Goal: Task Accomplishment & Management: Use online tool/utility

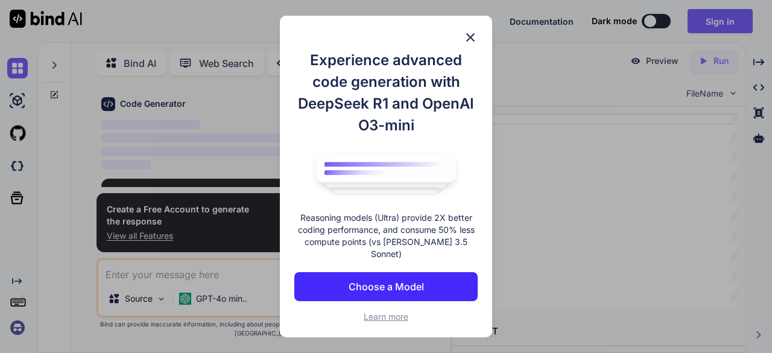
scroll to position [42, 0]
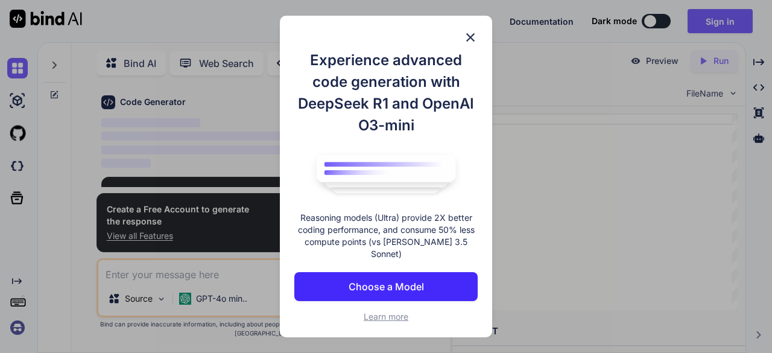
click at [395, 284] on p "Choose a Model" at bounding box center [386, 286] width 75 height 14
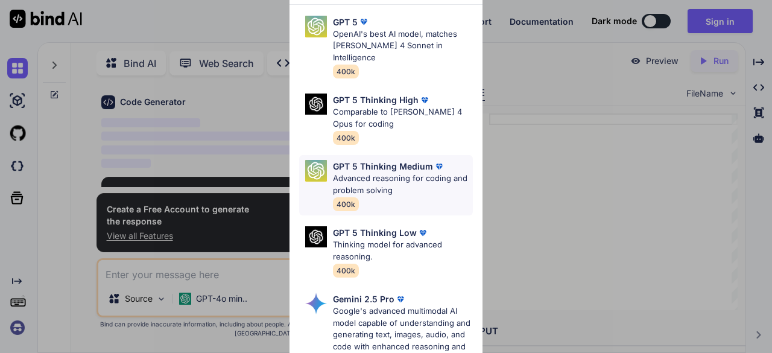
click at [402, 160] on p "GPT 5 Thinking Medium" at bounding box center [383, 166] width 100 height 13
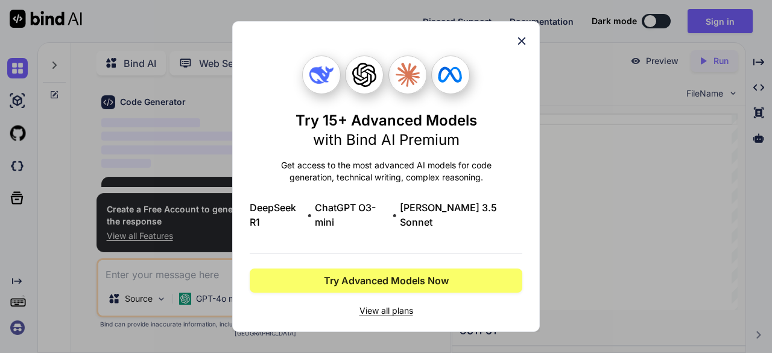
click at [522, 48] on icon at bounding box center [521, 40] width 13 height 13
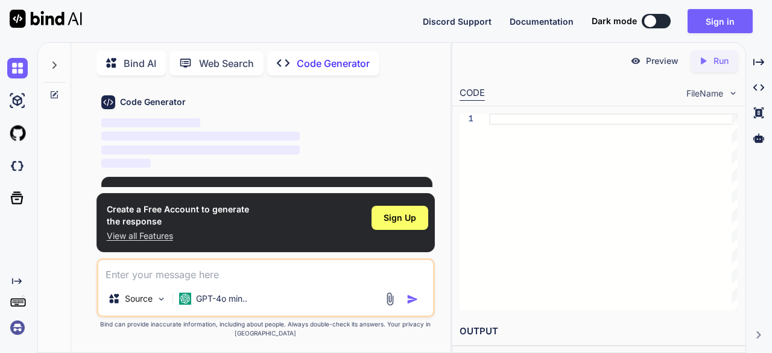
click at [355, 265] on textarea at bounding box center [265, 271] width 335 height 22
click at [17, 138] on img at bounding box center [17, 133] width 21 height 21
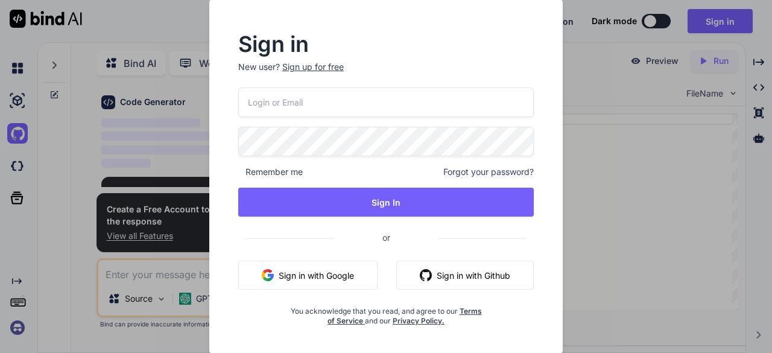
click at [17, 85] on div "Sign in New user? Sign up for free Remember me Forgot your password? Sign In or…" at bounding box center [386, 176] width 772 height 353
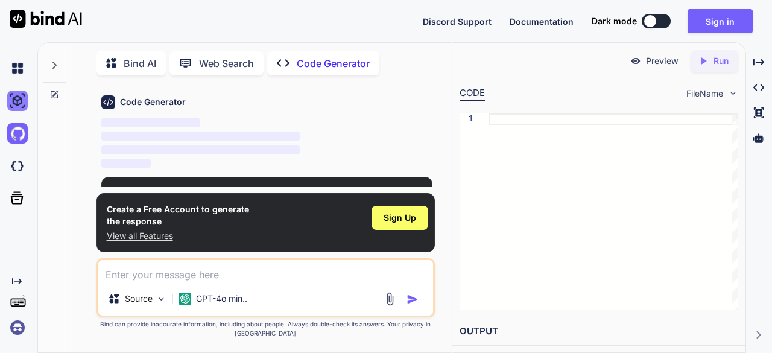
click at [17, 95] on img at bounding box center [17, 100] width 21 height 21
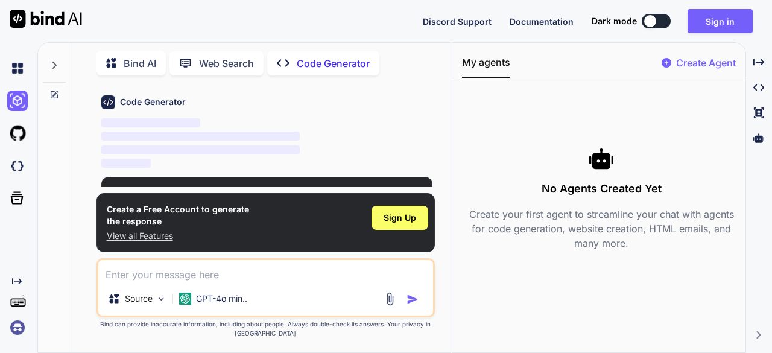
click at [672, 61] on div "Create Agent" at bounding box center [699, 66] width 74 height 22
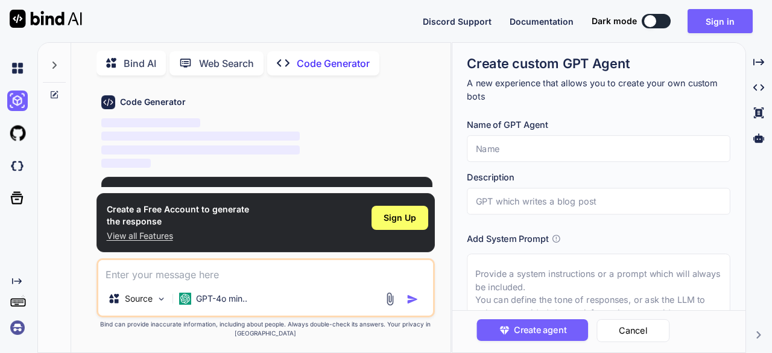
click at [740, 303] on div "Create custom GPT Agent A new experience that allows you to create your own cus…" at bounding box center [598, 194] width 293 height 302
click at [158, 141] on span "‌" at bounding box center [200, 135] width 199 height 11
click at [209, 60] on p "Web Search" at bounding box center [226, 63] width 55 height 14
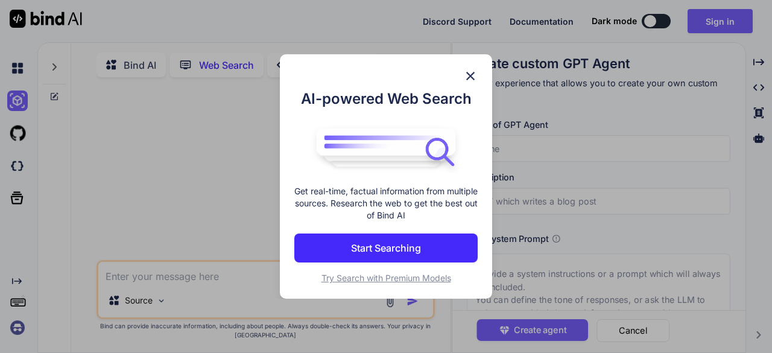
scroll to position [4, 0]
click at [475, 74] on img at bounding box center [470, 76] width 14 height 14
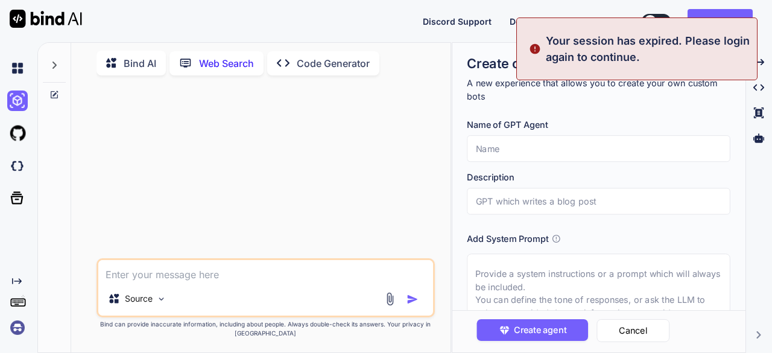
click at [337, 72] on div "Created with Pixso. Code Generator" at bounding box center [323, 63] width 112 height 24
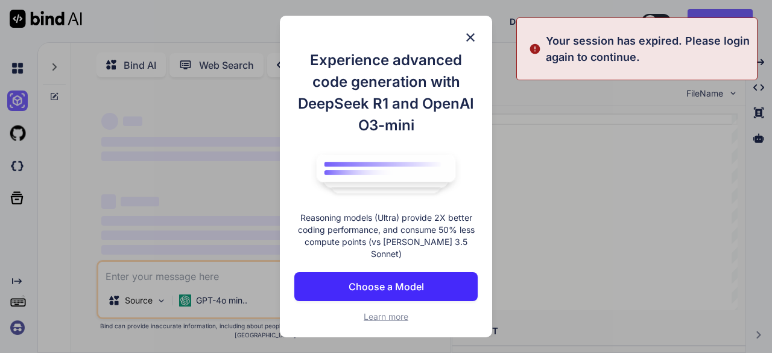
click at [337, 65] on h1 "Experience advanced code generation with DeepSeek R1 and OpenAI O3-mini" at bounding box center [385, 92] width 183 height 87
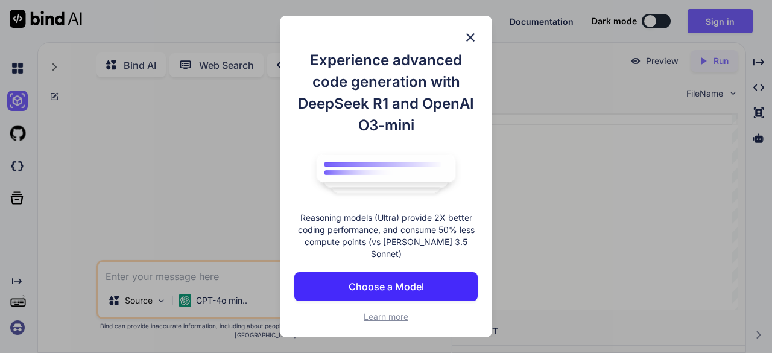
click at [469, 45] on img at bounding box center [470, 37] width 14 height 14
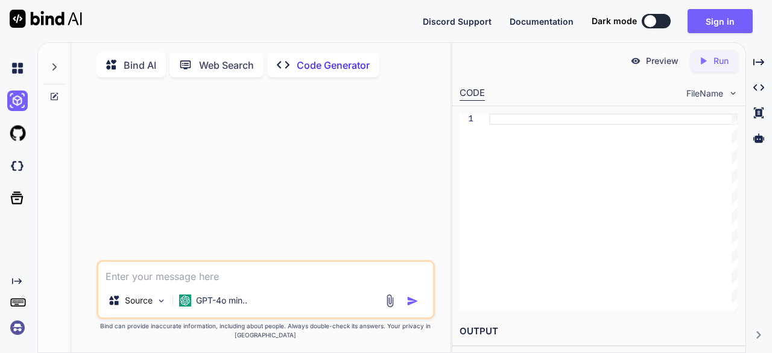
click at [302, 156] on div at bounding box center [267, 173] width 337 height 173
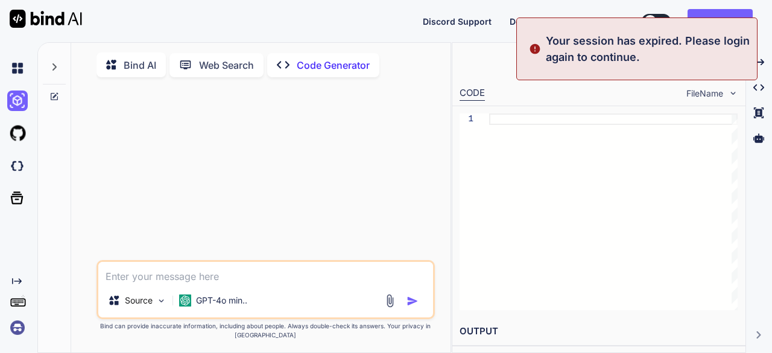
click at [311, 268] on textarea at bounding box center [265, 273] width 335 height 22
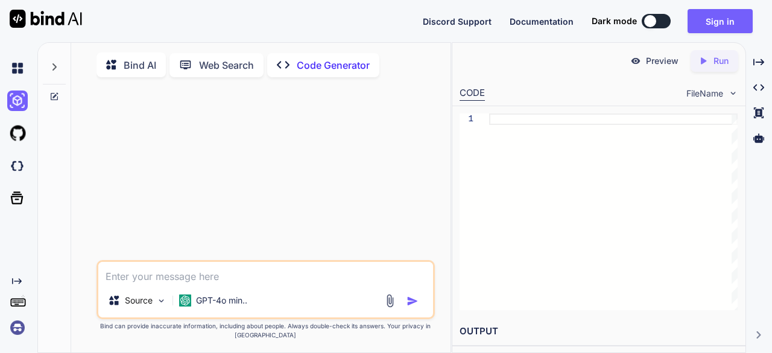
click at [311, 268] on textarea at bounding box center [265, 273] width 335 height 22
type textarea "x"
type textarea "c"
type textarea "x"
type textarea "cr"
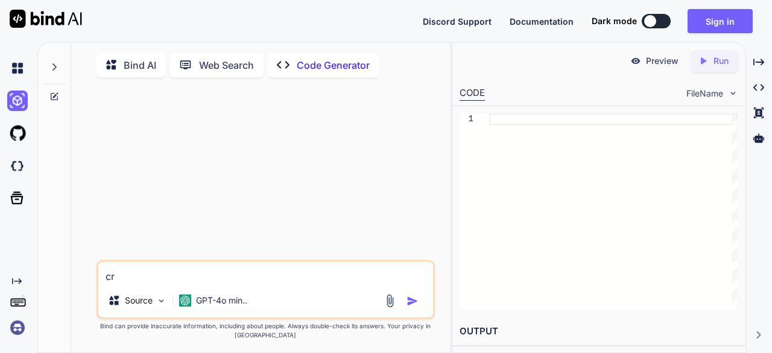
type textarea "x"
type textarea "cre"
type textarea "x"
type textarea "crea"
type textarea "x"
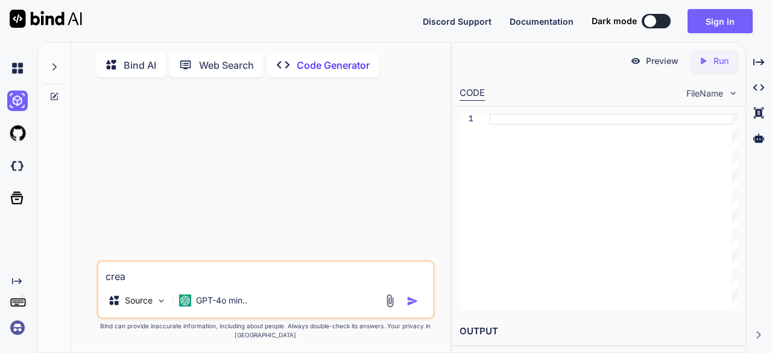
type textarea "creat"
type textarea "x"
type textarea "create"
type textarea "x"
type textarea "create"
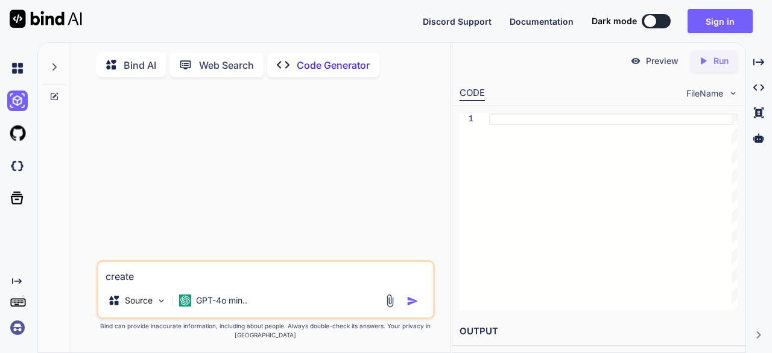
type textarea "x"
type textarea "create a"
type textarea "x"
type textarea "create a"
type textarea "x"
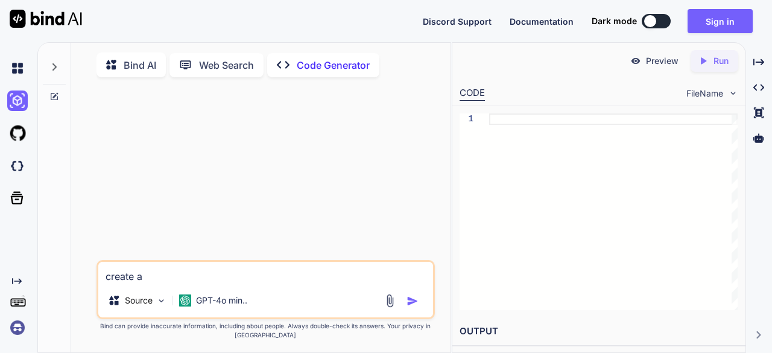
type textarea "create a m"
type textarea "x"
type textarea "create a mu"
type textarea "x"
type textarea "create a mus"
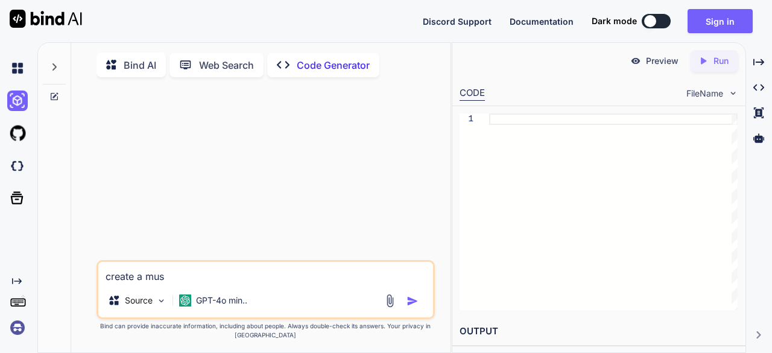
type textarea "x"
type textarea "create a musi"
type textarea "x"
type textarea "create a music"
type textarea "x"
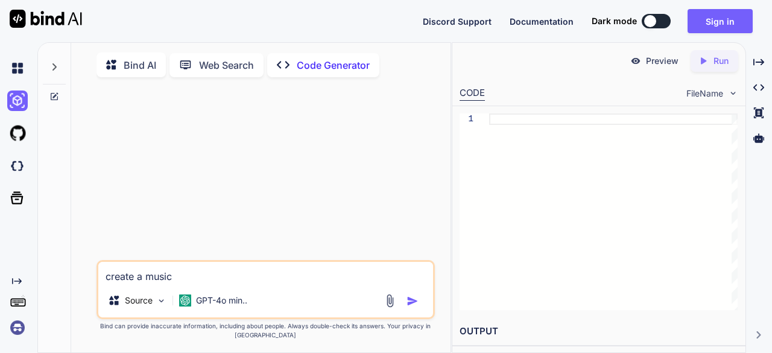
type textarea "create a music"
type textarea "x"
type textarea "create a music a"
type textarea "x"
type textarea "create a music ap"
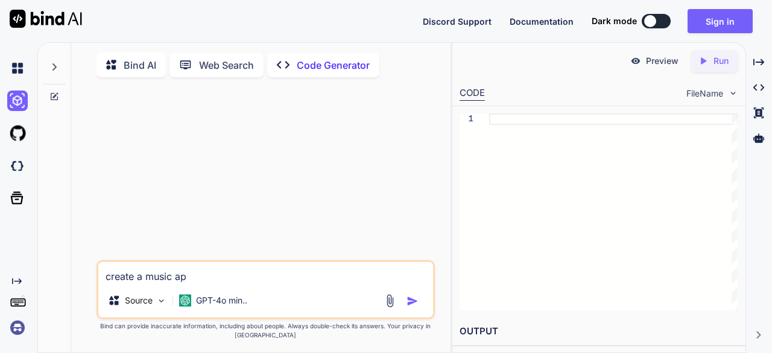
type textarea "x"
type textarea "create a music app"
click at [406, 302] on div at bounding box center [403, 301] width 40 height 14
click at [415, 307] on img "button" at bounding box center [413, 301] width 12 height 12
type textarea "x"
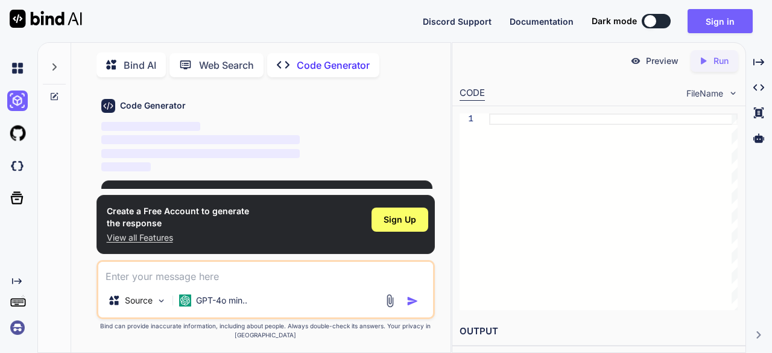
scroll to position [4, 0]
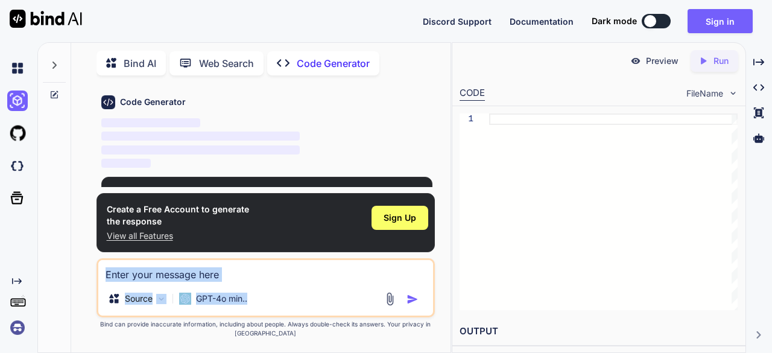
drag, startPoint x: 415, startPoint y: 307, endPoint x: 417, endPoint y: 247, distance: 60.4
click at [417, 247] on div "You create a music app Code Generator ‌ ‌ ‌ ‌ Create a Free Account to generate…" at bounding box center [266, 218] width 339 height 267
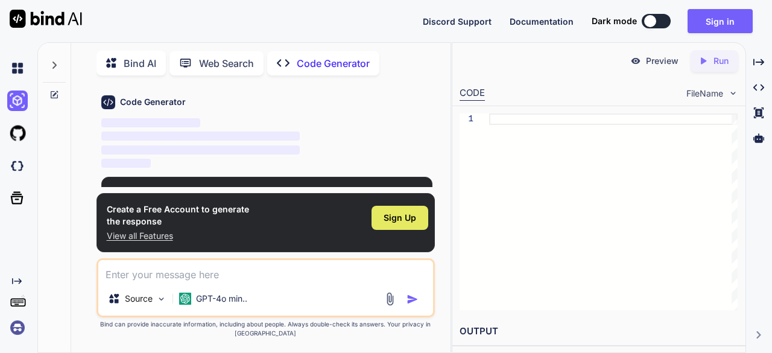
click at [412, 221] on span "Sign Up" at bounding box center [400, 218] width 33 height 12
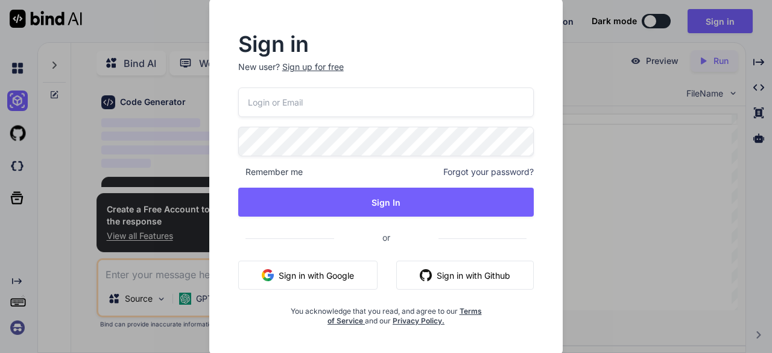
click at [359, 268] on button "Sign in with Google" at bounding box center [307, 275] width 139 height 29
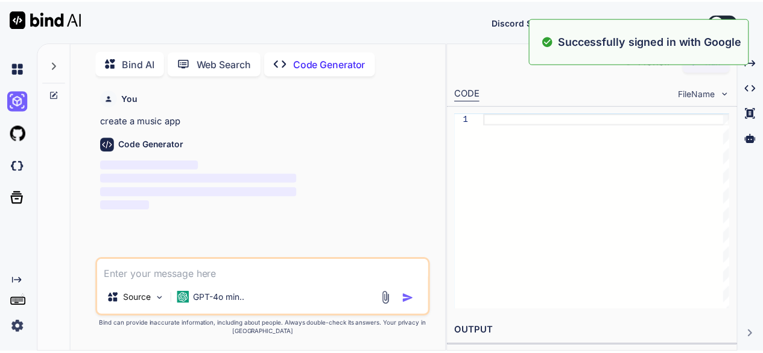
scroll to position [0, 0]
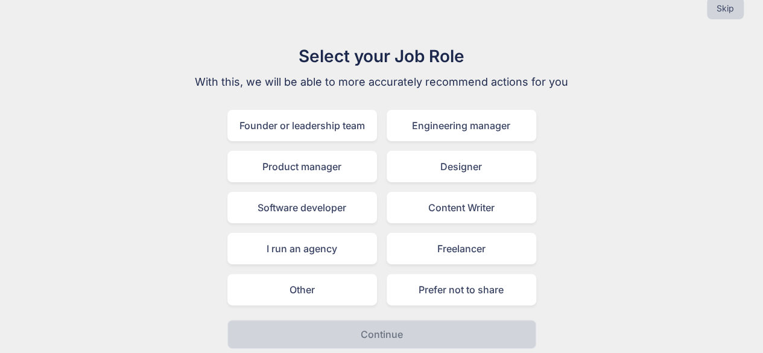
scroll to position [24, 0]
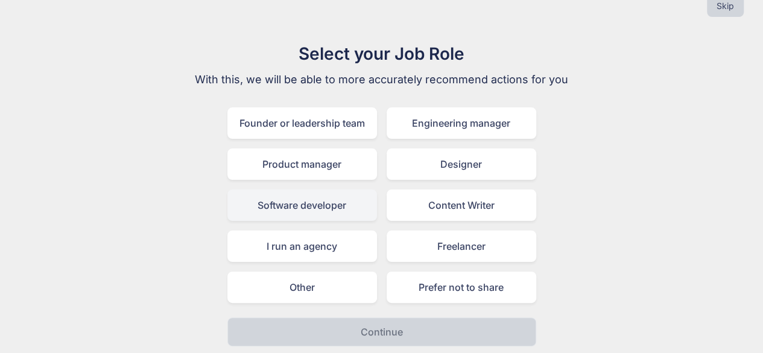
click at [358, 217] on div "Software developer" at bounding box center [302, 204] width 150 height 31
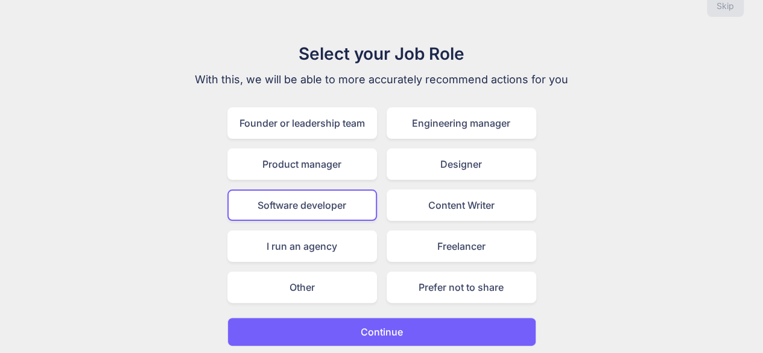
click at [423, 331] on button "Continue" at bounding box center [381, 331] width 309 height 29
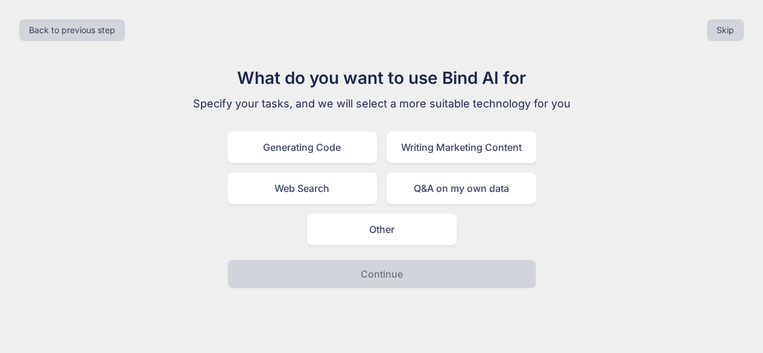
scroll to position [0, 0]
click at [329, 149] on div "Generating Code" at bounding box center [307, 146] width 150 height 31
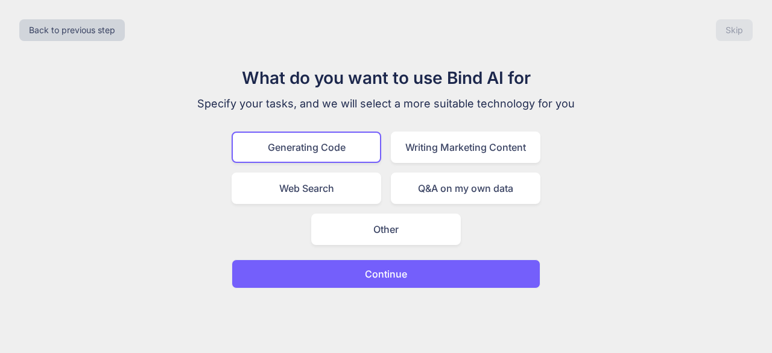
click at [496, 272] on button "Continue" at bounding box center [386, 273] width 309 height 29
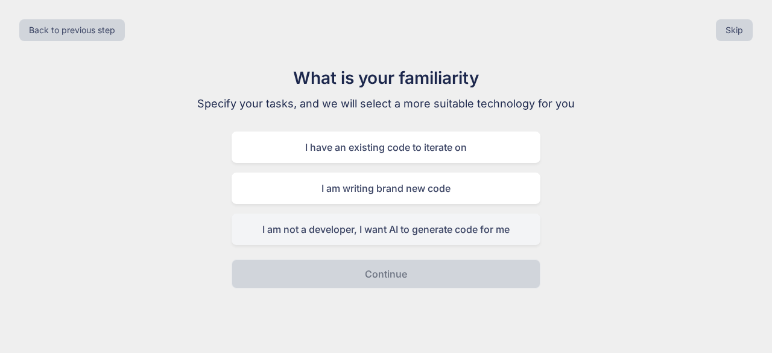
click at [447, 225] on div "I am not a developer, I want AI to generate code for me" at bounding box center [386, 229] width 309 height 31
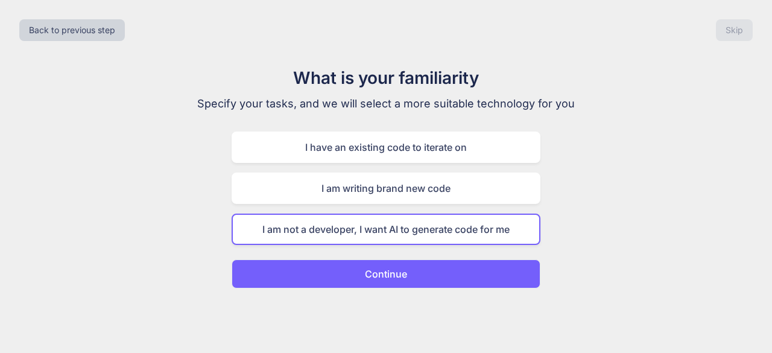
click at [484, 267] on button "Continue" at bounding box center [386, 273] width 309 height 29
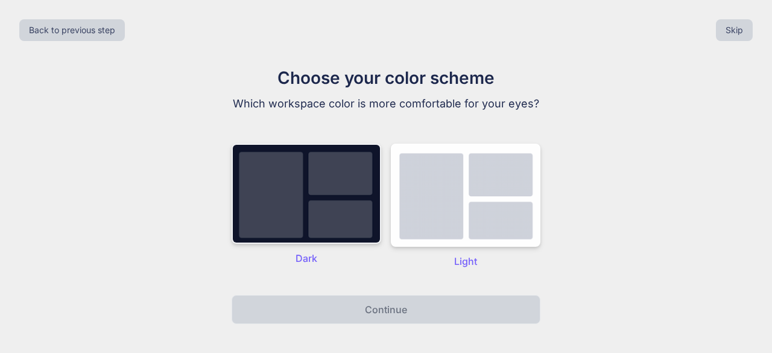
click at [250, 215] on img at bounding box center [307, 194] width 150 height 100
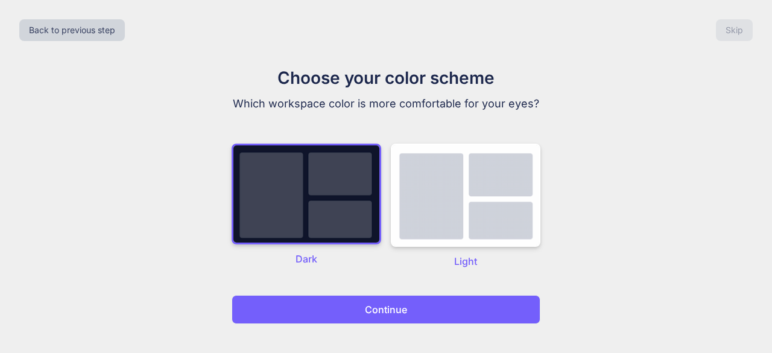
click at [352, 312] on button "Continue" at bounding box center [386, 309] width 309 height 29
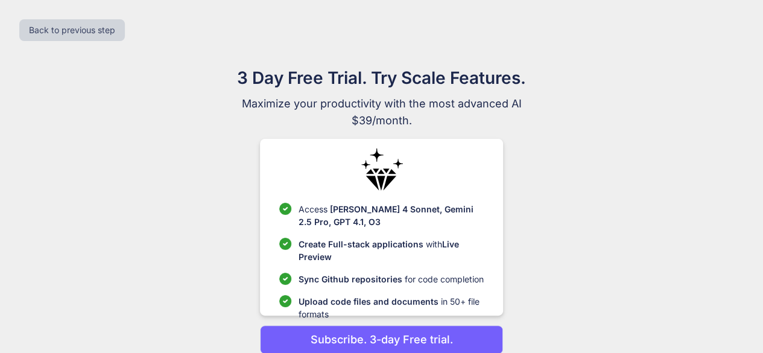
click at [352, 312] on p "Upload code files and documents in 50+ file formats" at bounding box center [391, 307] width 185 height 25
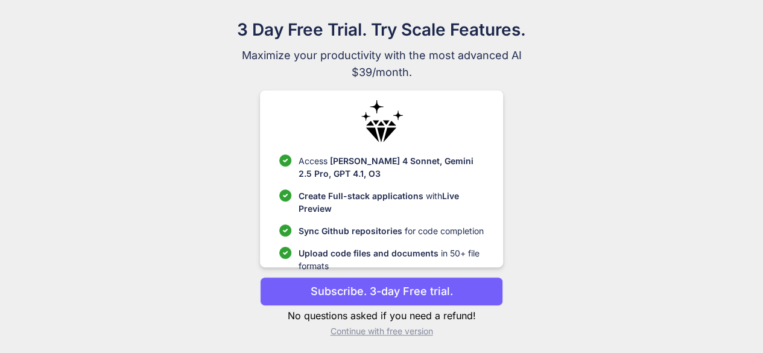
scroll to position [51, 0]
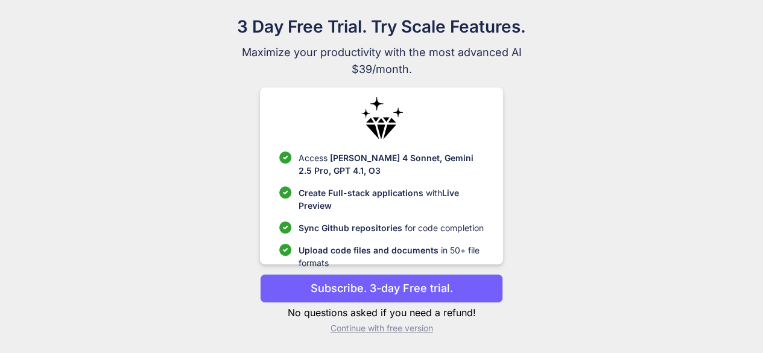
click at [358, 327] on p "Continue with free version" at bounding box center [381, 328] width 243 height 12
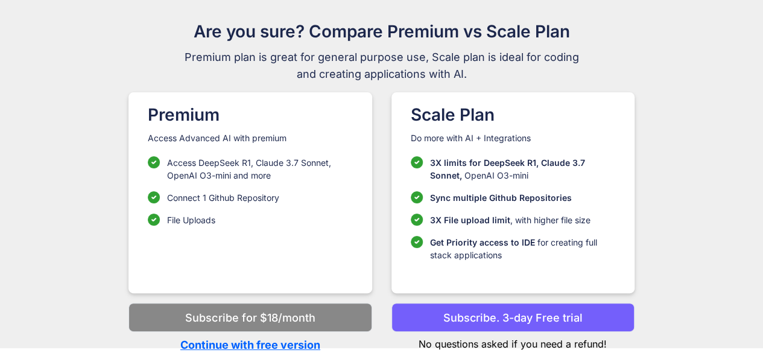
scroll to position [46, 0]
click at [300, 342] on p "Continue with free version" at bounding box center [249, 345] width 243 height 16
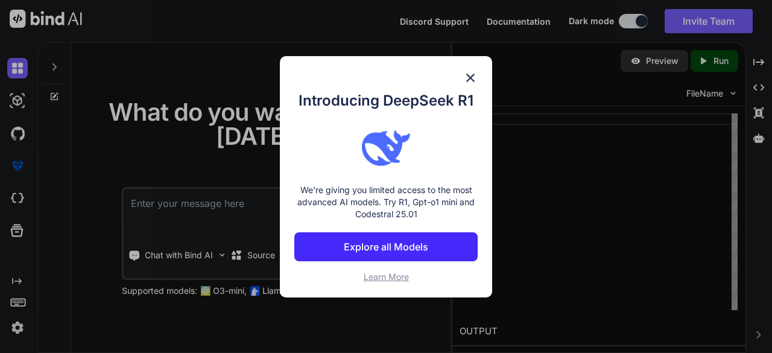
click at [463, 78] on img at bounding box center [470, 78] width 14 height 14
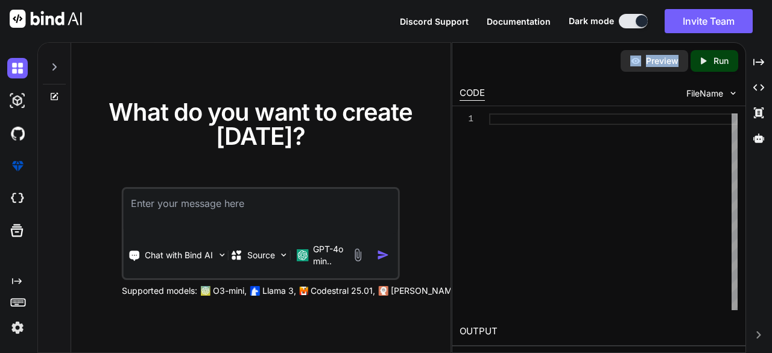
click at [463, 78] on div "Preview Created with Pixso. Run" at bounding box center [598, 61] width 293 height 36
click at [294, 200] on textarea at bounding box center [261, 211] width 274 height 45
type textarea "x"
type textarea "c"
type textarea "x"
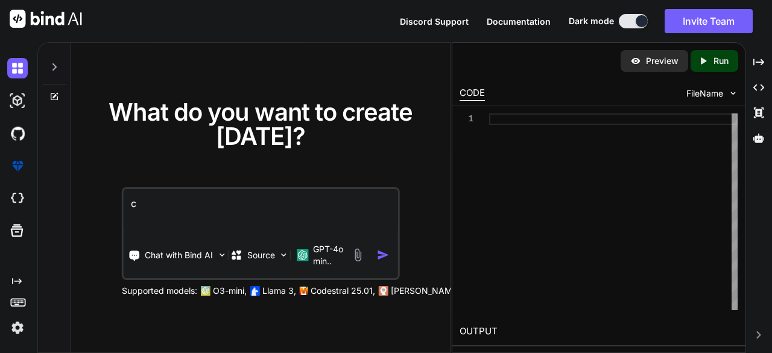
type textarea "cr"
type textarea "x"
type textarea "cre"
type textarea "x"
type textarea "crea"
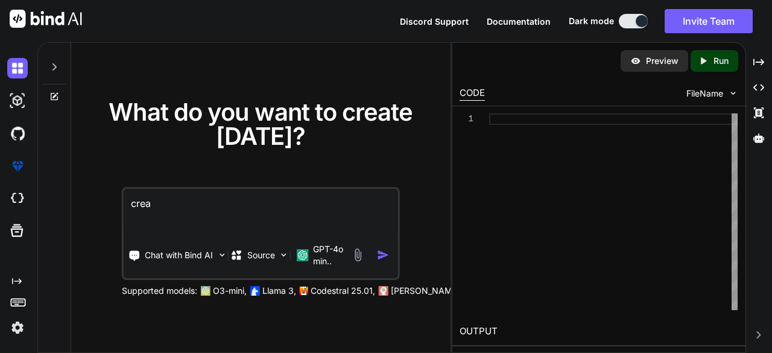
type textarea "x"
type textarea "creat"
type textarea "x"
type textarea "create"
type textarea "x"
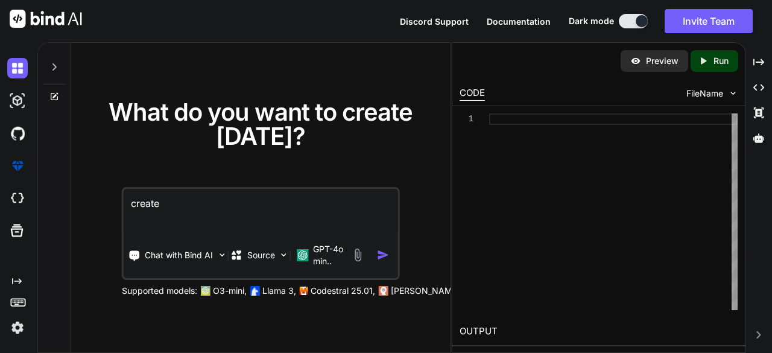
type textarea "create"
type textarea "x"
type textarea "create a"
type textarea "x"
type textarea "create a"
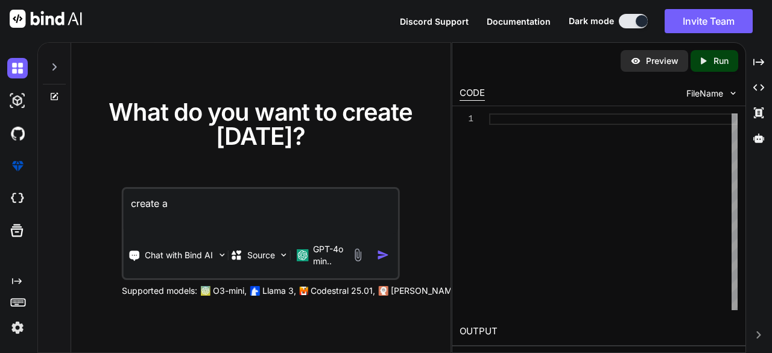
type textarea "x"
type textarea "create a m"
type textarea "x"
type textarea "create a mu"
type textarea "x"
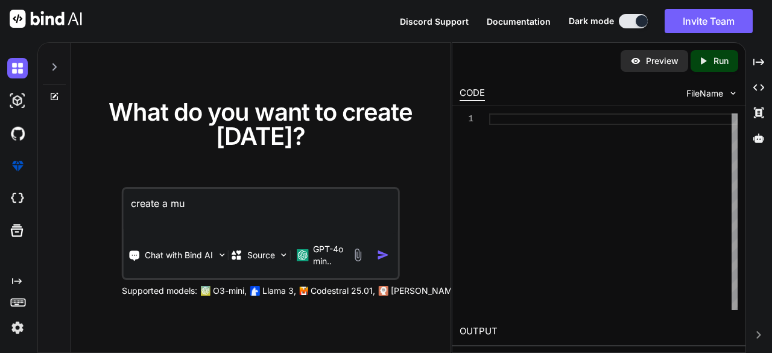
type textarea "create a mus"
type textarea "x"
type textarea "create a musi"
type textarea "x"
type textarea "create a music"
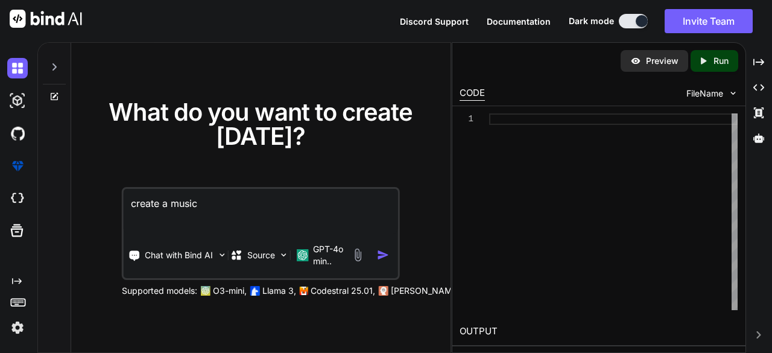
type textarea "x"
type textarea "create a music"
type textarea "x"
type textarea "create a music a"
type textarea "x"
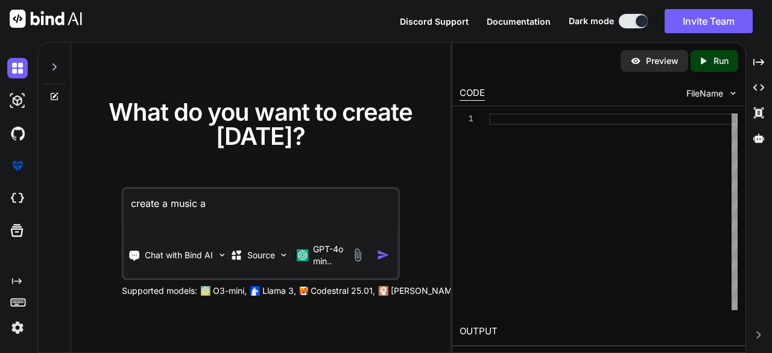
type textarea "create a music ap"
type textarea "x"
type textarea "create a music app"
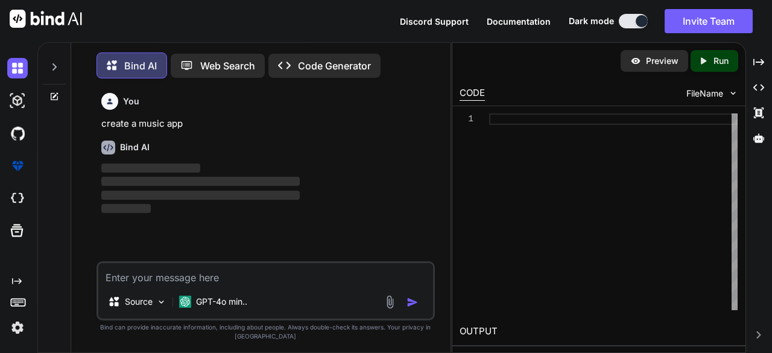
scroll to position [5, 0]
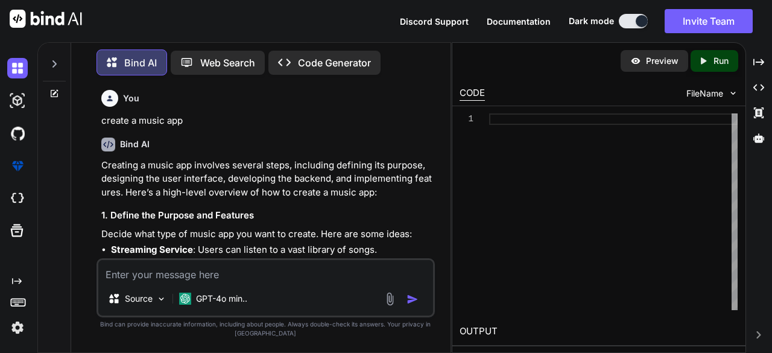
click at [450, 309] on div "You create a music app Bind AI Creating a music app involves several steps, inc…" at bounding box center [266, 218] width 370 height 267
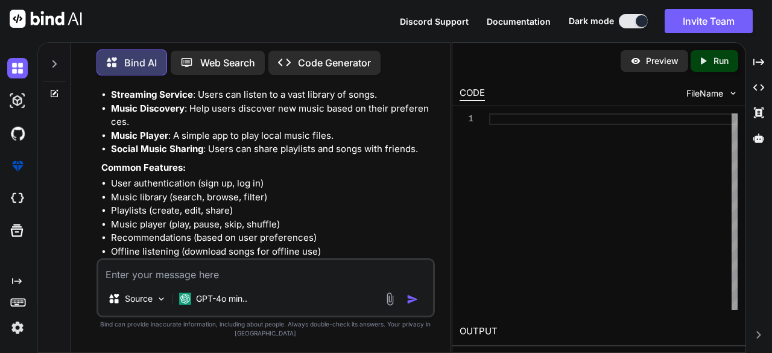
scroll to position [154, 0]
click at [373, 277] on textarea at bounding box center [265, 271] width 335 height 22
type textarea "x"
type textarea "i"
type textarea "x"
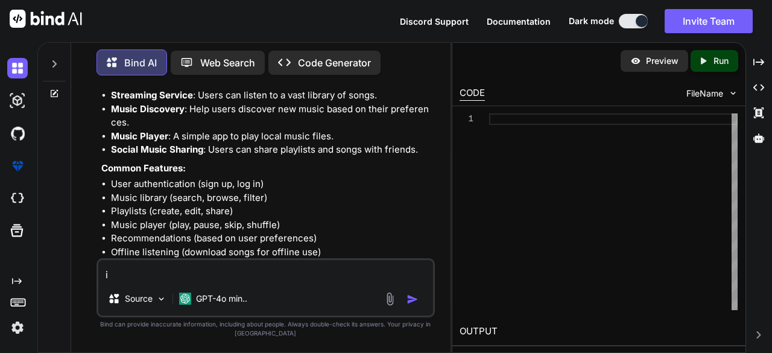
type textarea "i"
type textarea "x"
type textarea "i n"
type textarea "x"
type textarea "i ne"
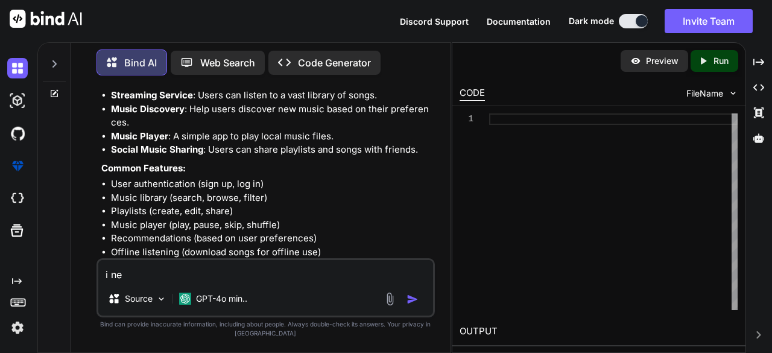
type textarea "x"
type textarea "i nee"
type textarea "x"
type textarea "i need"
type textarea "x"
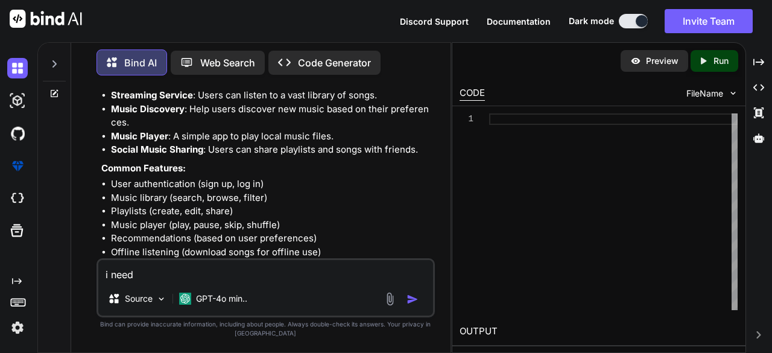
type textarea "i neede"
type textarea "x"
type textarea "i needed"
type textarea "x"
type textarea "i needed"
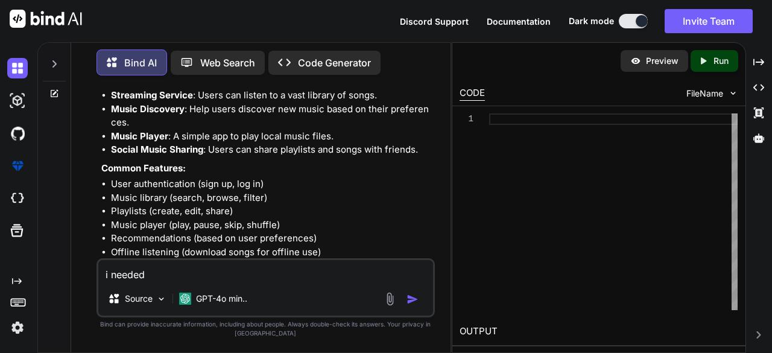
type textarea "x"
type textarea "i needed c"
type textarea "x"
type textarea "i needed cre"
type textarea "x"
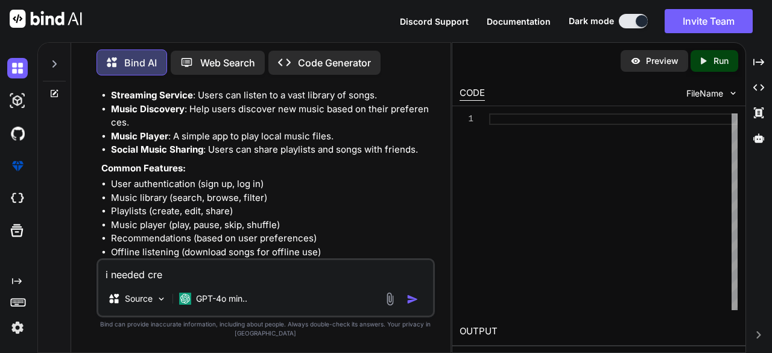
type textarea "i needed crea"
type textarea "x"
type textarea "i needed creat"
type textarea "x"
type textarea "i needed create"
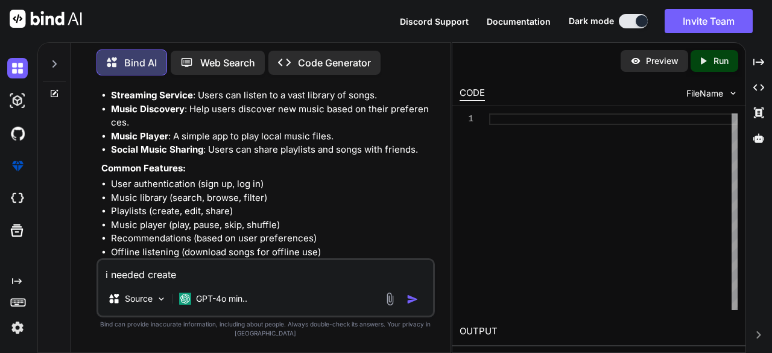
type textarea "x"
type textarea "i needed create"
type textarea "x"
type textarea "i needed create a"
type textarea "x"
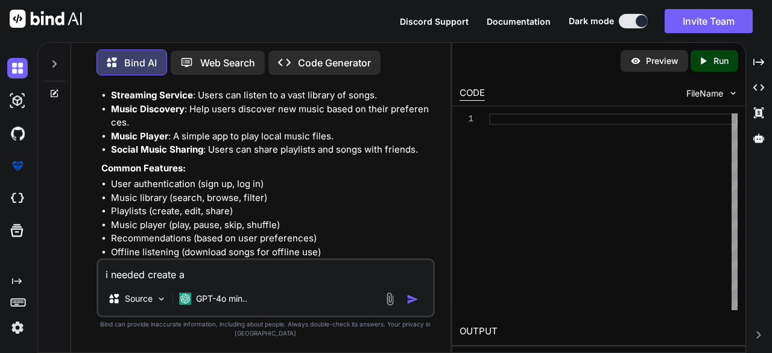
type textarea "i needed create a"
type textarea "x"
type textarea "i needed create a s"
type textarea "x"
type textarea "i needed create a si"
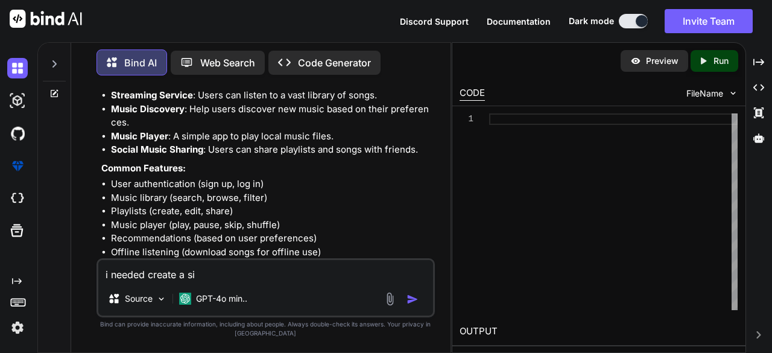
type textarea "x"
type textarea "i needed create a sim"
type textarea "x"
type textarea "i needed create a simp"
type textarea "x"
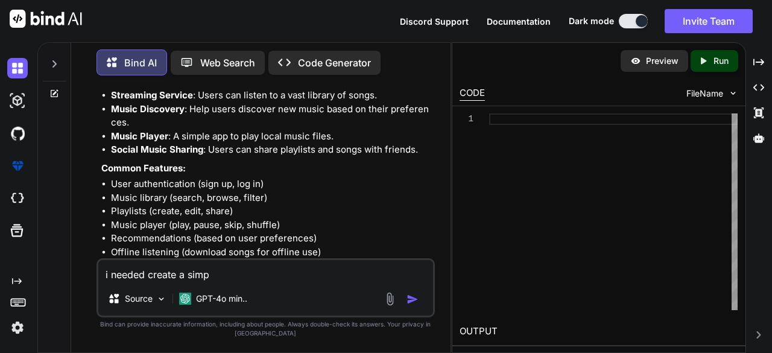
type textarea "i needed create a simpl"
type textarea "x"
type textarea "i needed create a simple"
type textarea "x"
type textarea "i needed create a simple"
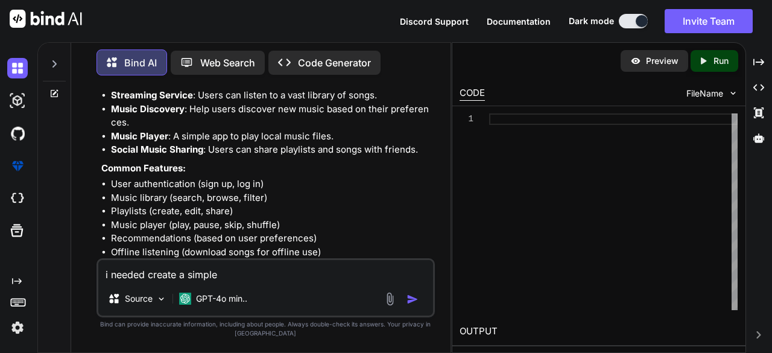
type textarea "x"
type textarea "i needed create a simple m"
type textarea "x"
type textarea "i needed create a simple mu"
type textarea "x"
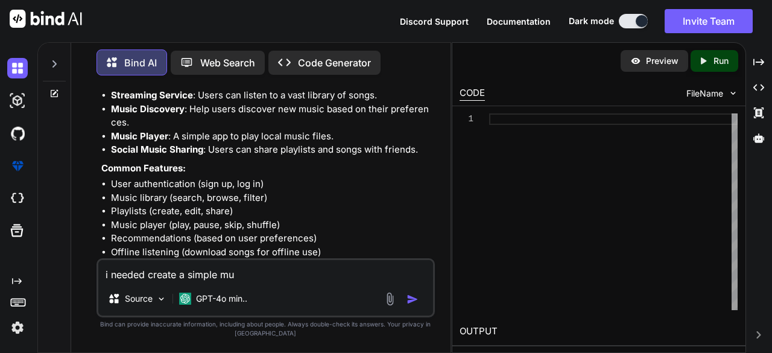
type textarea "i needed create a simple mus"
type textarea "x"
type textarea "i needed create a simple musi"
type textarea "x"
type textarea "i needed create a simple music"
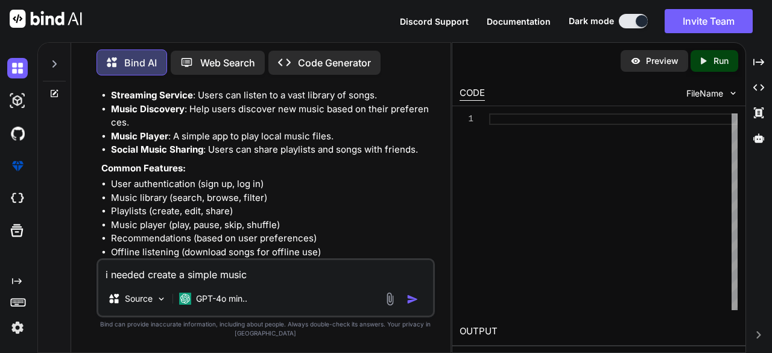
type textarea "x"
type textarea "i needed create a simple music"
type textarea "x"
type textarea "i needed create a simple music p"
type textarea "x"
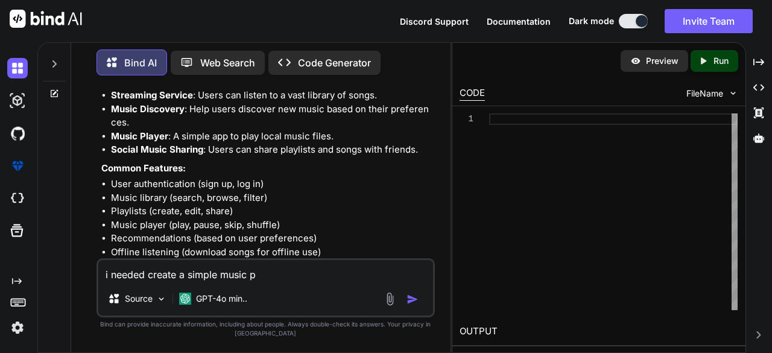
type textarea "i needed create a simple music pl"
type textarea "x"
type textarea "i needed create a simple music pls"
type textarea "x"
type textarea "i needed create a simple music pl"
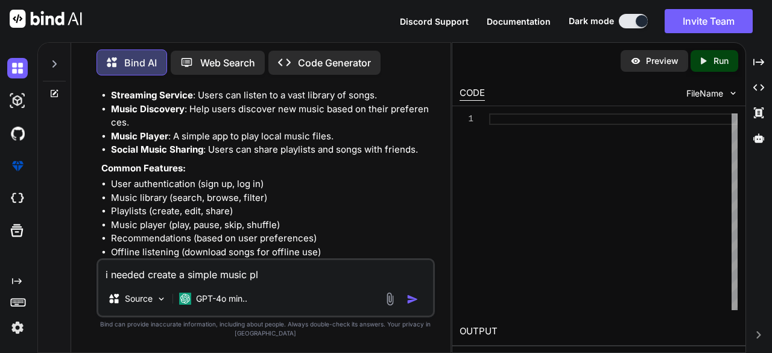
type textarea "x"
type textarea "i needed create a simple music pla"
type textarea "x"
type textarea "i needed create a simple music play"
type textarea "x"
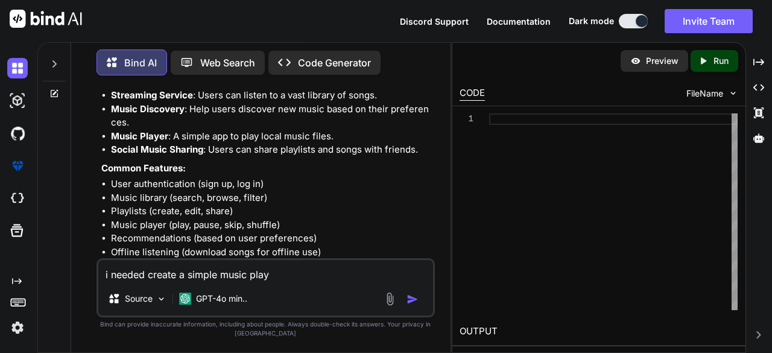
type textarea "i needed create a simple music playe"
type textarea "x"
type textarea "i needed create a simple music player"
type textarea "x"
type textarea "i needed create a simple music player"
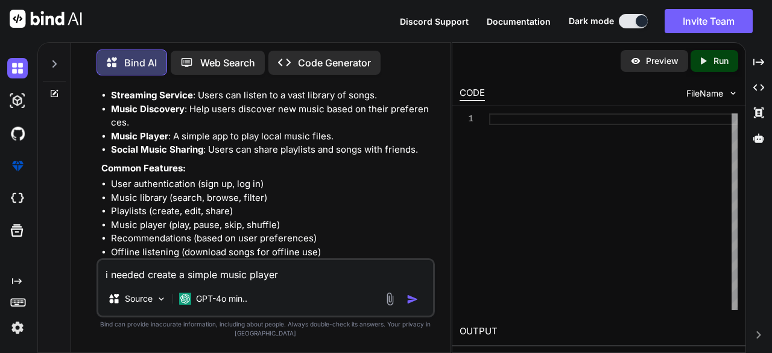
type textarea "x"
type textarea "i needed create a simple music player a"
type textarea "x"
type textarea "i needed create a simple music player ap"
type textarea "x"
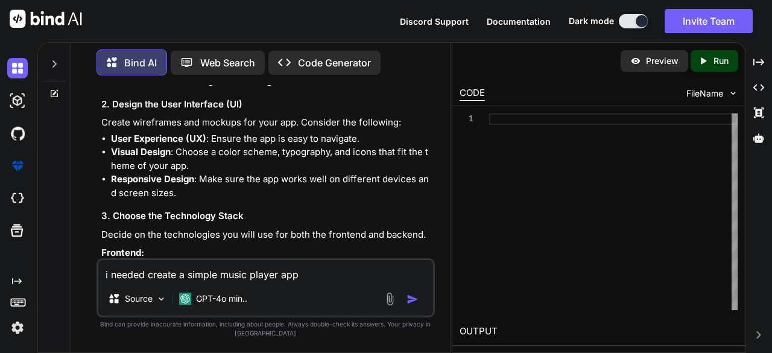
scroll to position [346, 0]
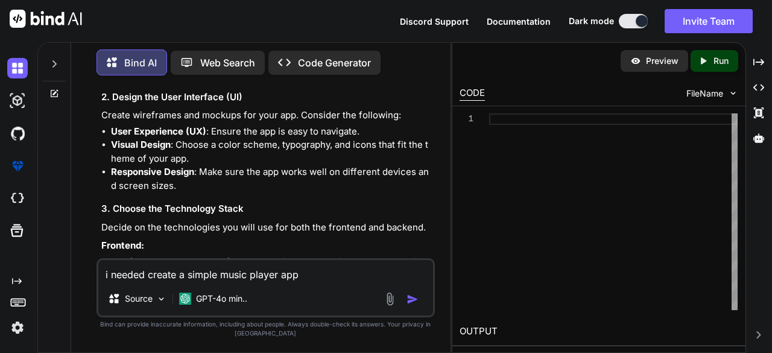
type textarea "i needed create a simple music player app"
click at [414, 300] on img "button" at bounding box center [413, 299] width 12 height 12
type textarea "x"
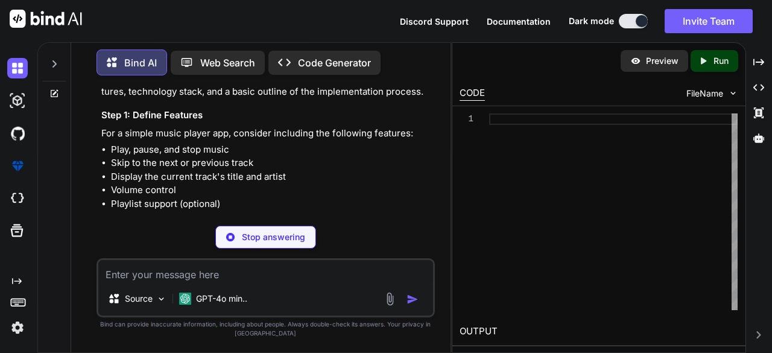
scroll to position [1277, 0]
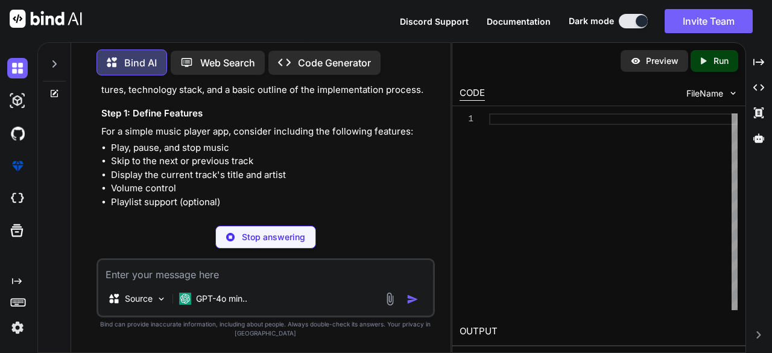
type textarea "x"
type textarea "min="0" max="1" step="0.1" value="0.5"> </div> <script src="script.js"></script…"
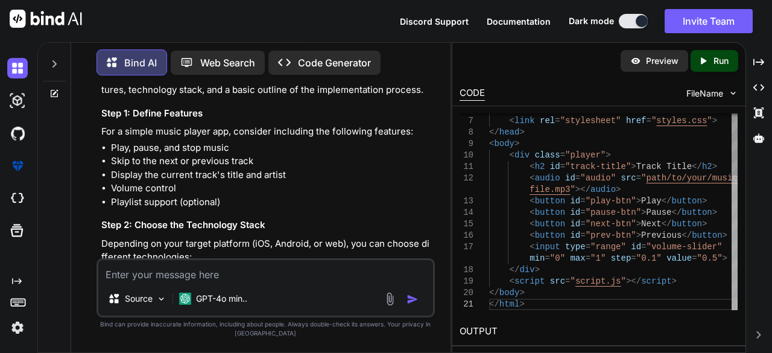
click at [736, 291] on div at bounding box center [735, 211] width 6 height 197
click at [359, 276] on textarea at bounding box center [265, 271] width 335 height 22
type textarea "x"
type textarea "i"
type textarea "x"
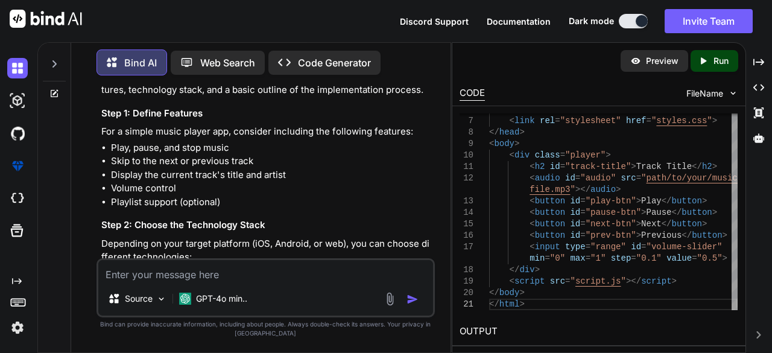
type textarea "x"
type textarea "g"
type textarea "x"
type textarea "gi"
type textarea "x"
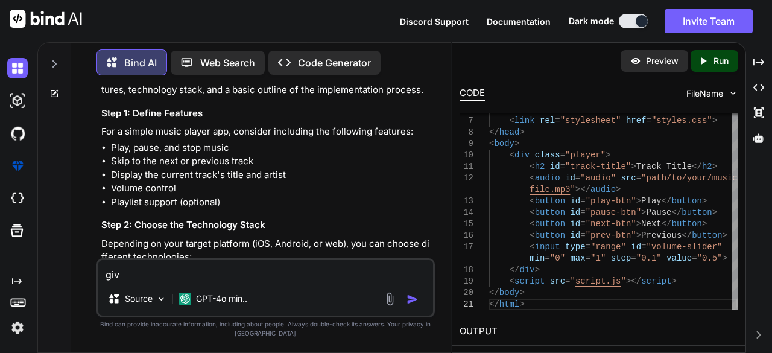
type textarea "give"
type textarea "x"
type textarea "give"
type textarea "x"
type textarea "give"
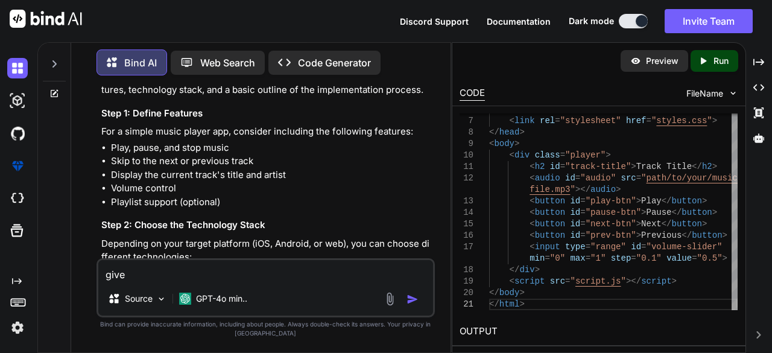
type textarea "x"
type textarea "giv"
type textarea "x"
type textarea "gi"
type textarea "x"
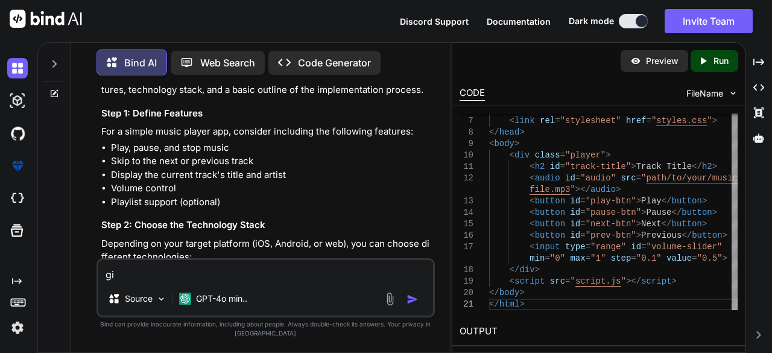
type textarea "g"
type textarea "x"
type textarea "u"
type textarea "x"
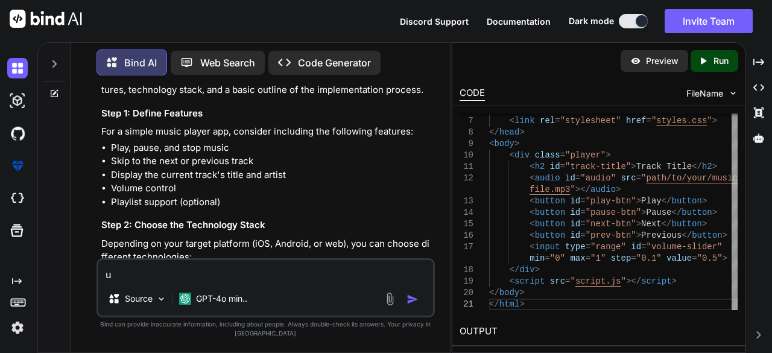
type textarea "us"
type textarea "x"
type textarea "use"
type textarea "x"
type textarea "use"
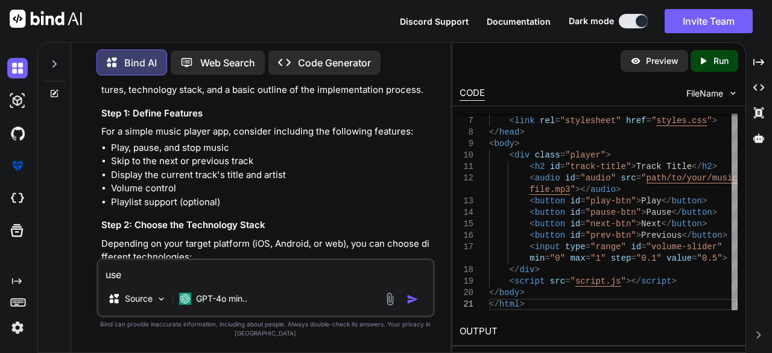
type textarea "x"
type textarea "use t"
type textarea "x"
type textarea "use th"
type textarea "x"
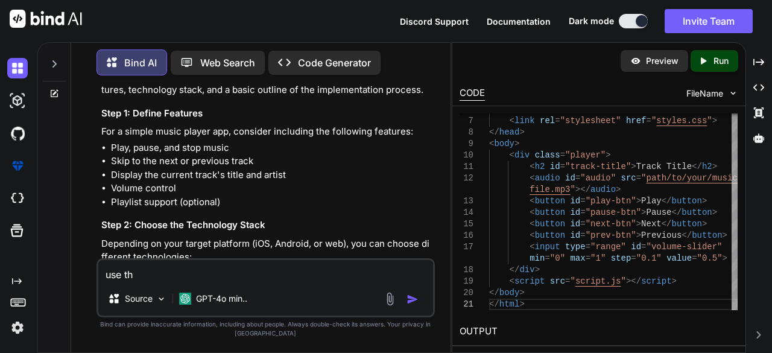
type textarea "use the"
type textarea "x"
type textarea "use the"
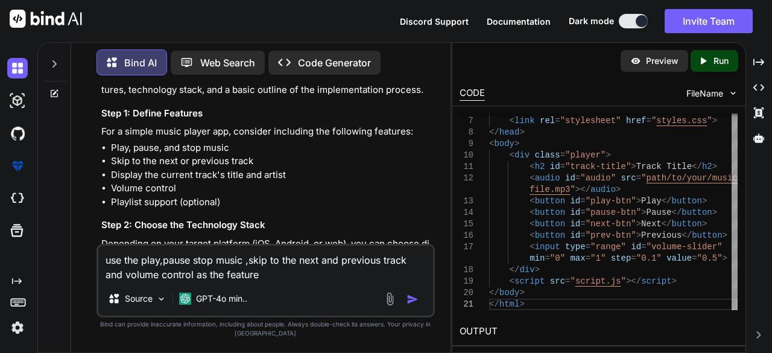
click at [414, 299] on img "button" at bounding box center [413, 299] width 12 height 12
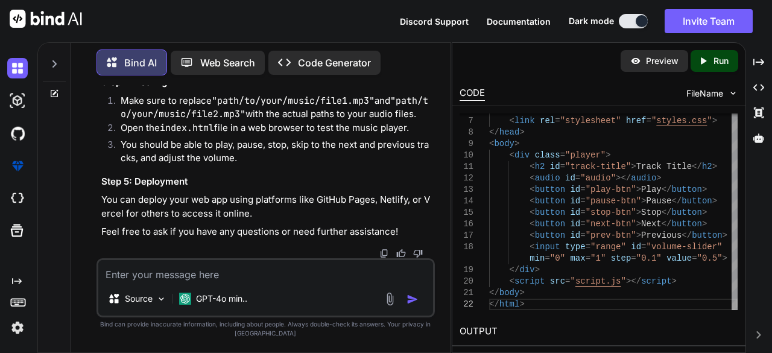
scroll to position [4062, 0]
click at [770, 352] on div "Bind AI Web Search Created with Pixso. Code Generator You create a music app Bi…" at bounding box center [404, 197] width 735 height 311
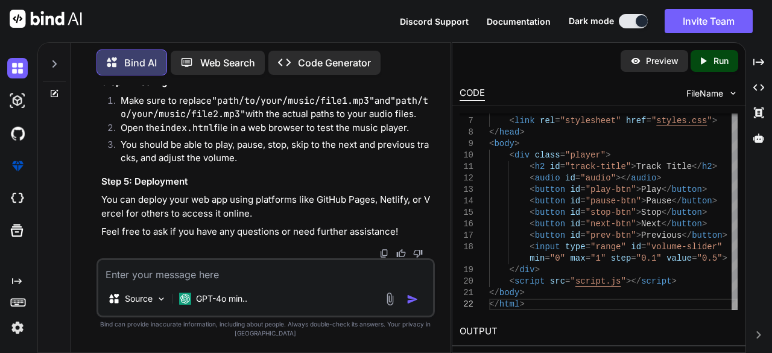
click at [312, 62] on p "Code Generator" at bounding box center [334, 62] width 73 height 14
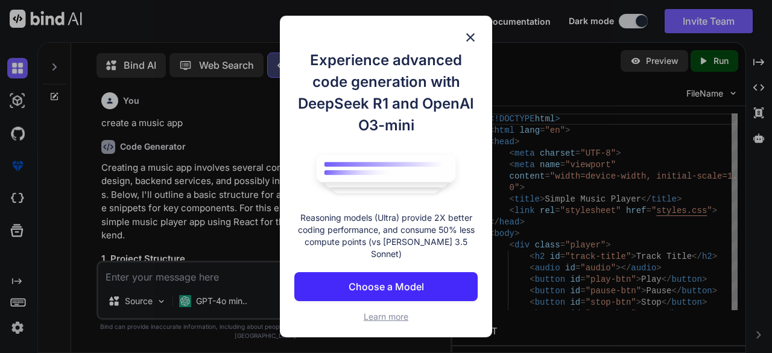
scroll to position [4, 0]
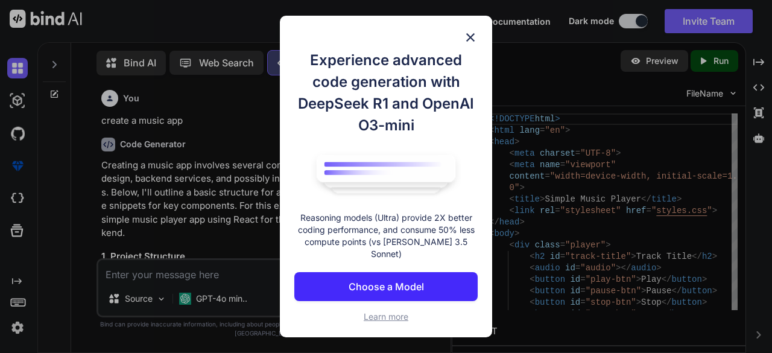
click at [470, 43] on img at bounding box center [470, 37] width 14 height 14
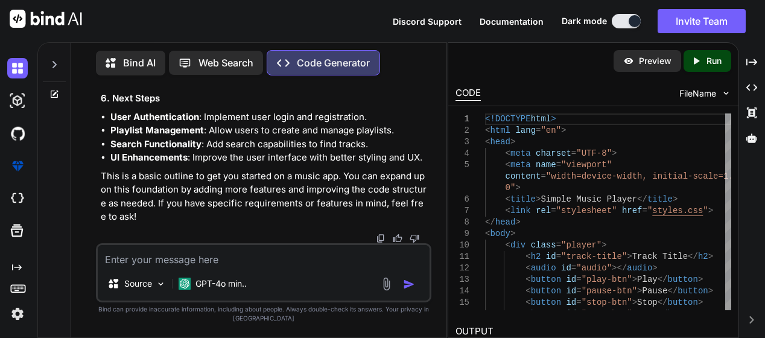
scroll to position [1866, 0]
click at [101, 83] on ol "Start the backend server: Bash cd server node server.js Start the frontend appl…" at bounding box center [265, 4] width 328 height 156
click at [103, 83] on ol "Start the backend server: Bash cd server node server.js Start the frontend appl…" at bounding box center [265, 4] width 328 height 156
click at [339, 253] on textarea at bounding box center [263, 256] width 331 height 22
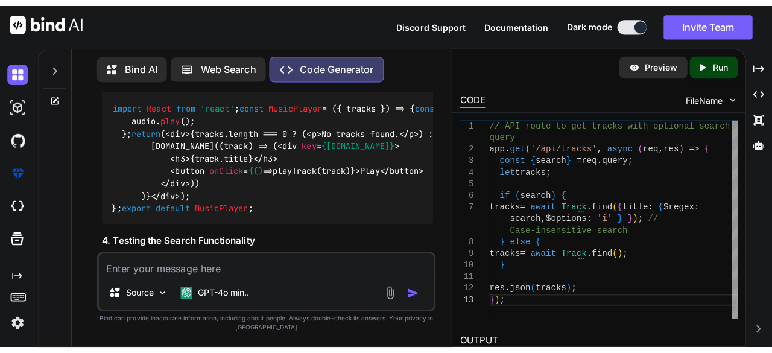
scroll to position [2220, 0]
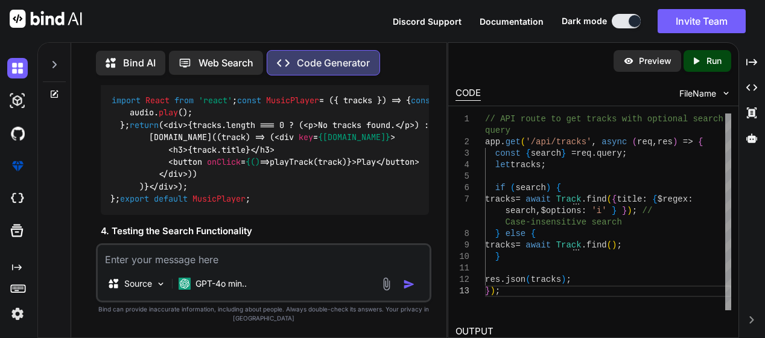
click at [738, 277] on div "1 2 3 4 5 6 7 8 9 10 11 12 13 // API route to get tracks with optional search a…" at bounding box center [593, 211] width 290 height 211
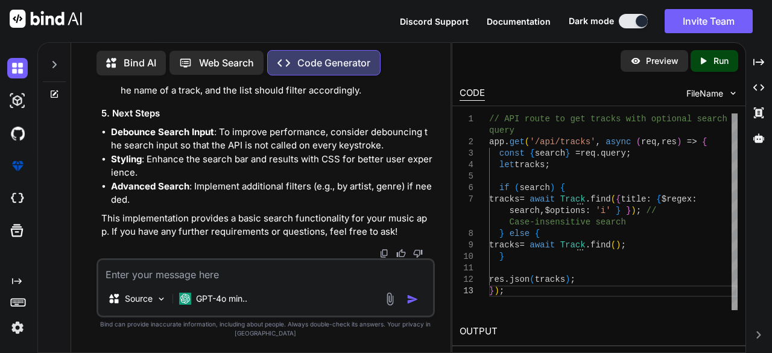
scroll to position [3848, 0]
click at [704, 66] on div "Created with Pixso. Run" at bounding box center [715, 61] width 48 height 22
click at [766, 335] on div "Created with Pixso." at bounding box center [759, 334] width 16 height 7
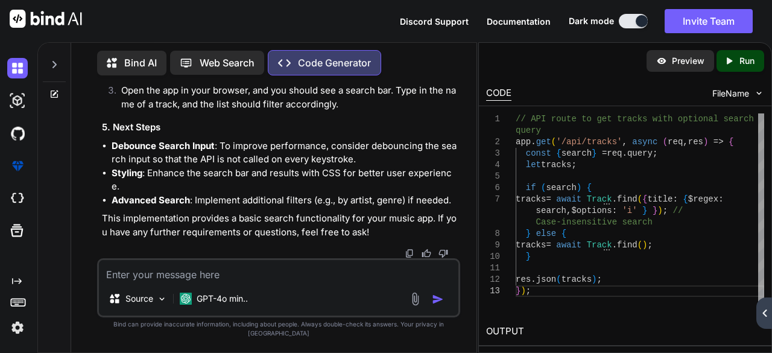
scroll to position [3781, 0]
click at [727, 68] on div "Created with Pixso. Run" at bounding box center [741, 61] width 48 height 22
click at [678, 68] on div "Preview" at bounding box center [681, 61] width 68 height 22
click at [54, 89] on icon at bounding box center [54, 94] width 10 height 10
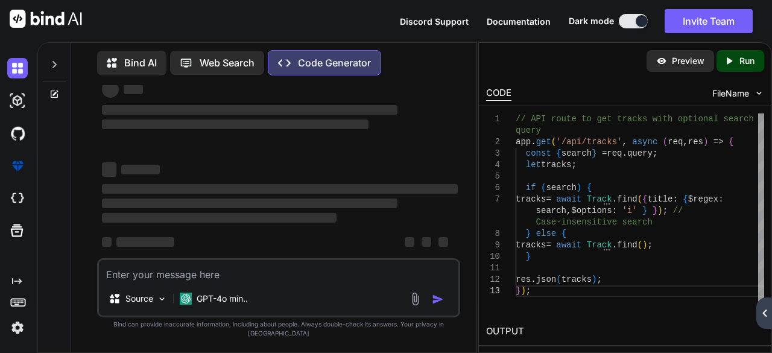
scroll to position [0, 0]
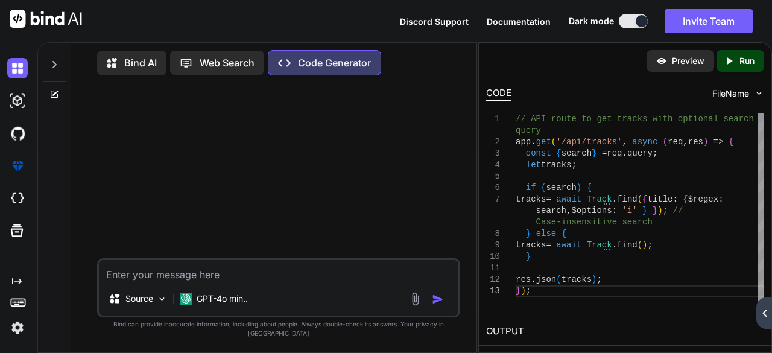
click at [52, 62] on icon at bounding box center [54, 65] width 10 height 10
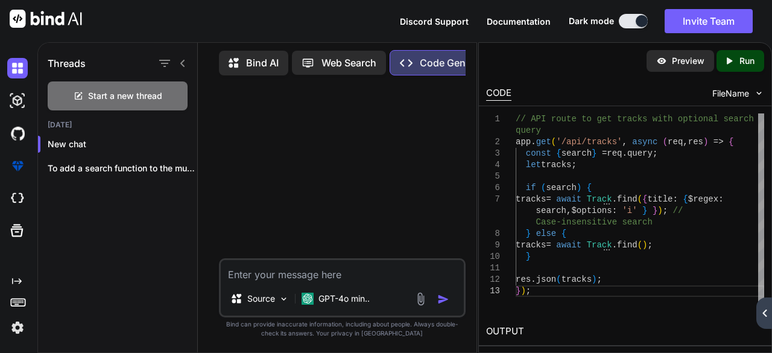
click at [14, 286] on div "Created with Pixso." at bounding box center [16, 307] width 33 height 62
click at [16, 328] on img at bounding box center [17, 327] width 21 height 21
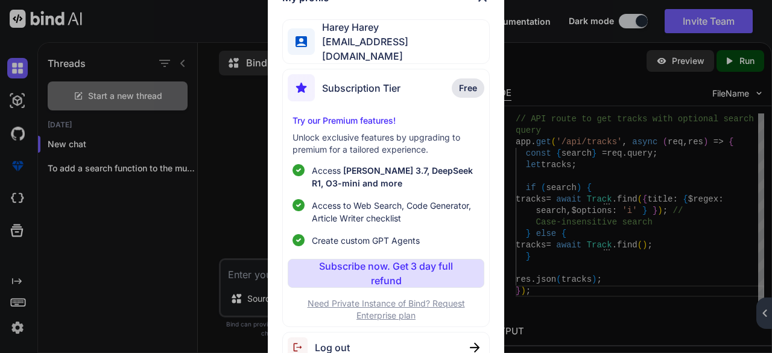
click at [473, 82] on span "Free" at bounding box center [468, 88] width 18 height 12
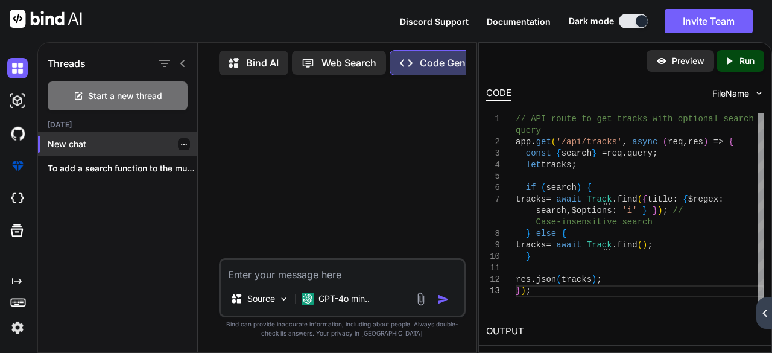
click at [55, 147] on p "New chat" at bounding box center [123, 144] width 150 height 12
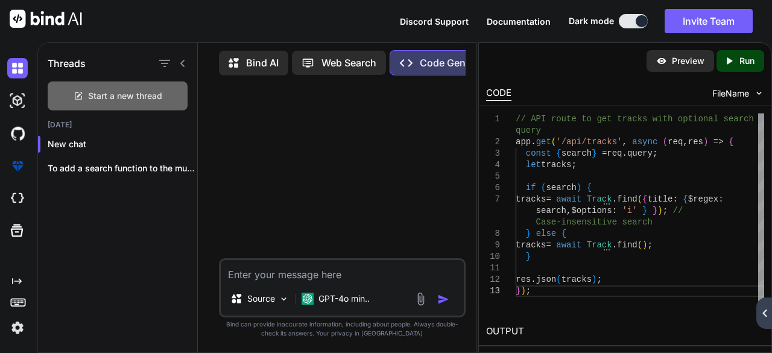
click at [114, 90] on span "Start a new thread" at bounding box center [125, 96] width 74 height 12
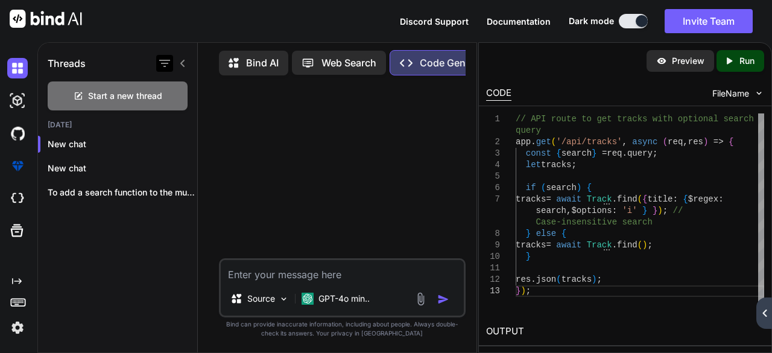
click at [168, 67] on icon "button" at bounding box center [164, 63] width 14 height 14
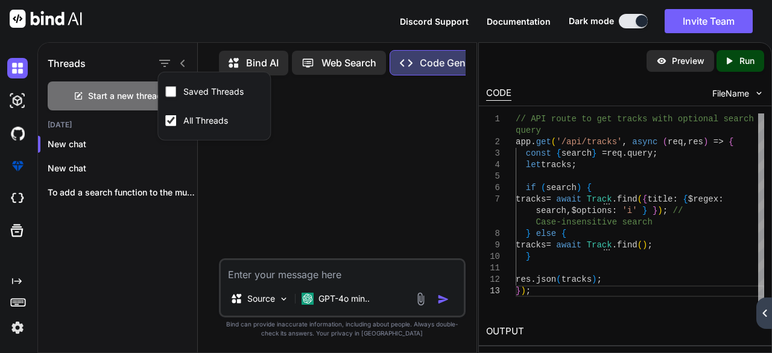
click at [186, 61] on icon at bounding box center [183, 64] width 10 height 10
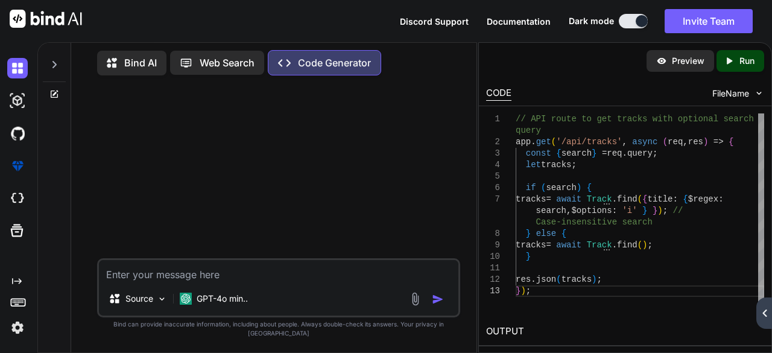
click at [739, 90] on span "FileName" at bounding box center [730, 93] width 37 height 12
click at [761, 90] on img at bounding box center [759, 93] width 10 height 10
click at [747, 97] on span "FileName" at bounding box center [730, 93] width 37 height 12
click at [502, 95] on div "CODE" at bounding box center [498, 93] width 25 height 14
click at [746, 99] on span "FileName" at bounding box center [730, 93] width 37 height 12
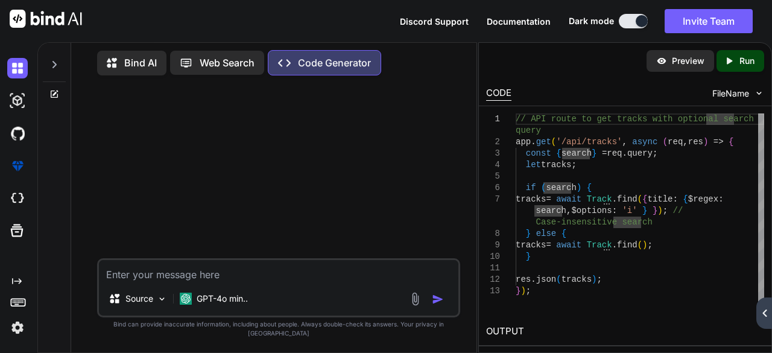
click at [729, 96] on span "FileName" at bounding box center [730, 93] width 37 height 12
click at [764, 90] on img at bounding box center [759, 93] width 10 height 10
click at [764, 94] on div "CODE FileName" at bounding box center [625, 92] width 293 height 27
click at [759, 98] on div "FileName" at bounding box center [738, 93] width 52 height 12
click at [755, 97] on img at bounding box center [759, 93] width 10 height 10
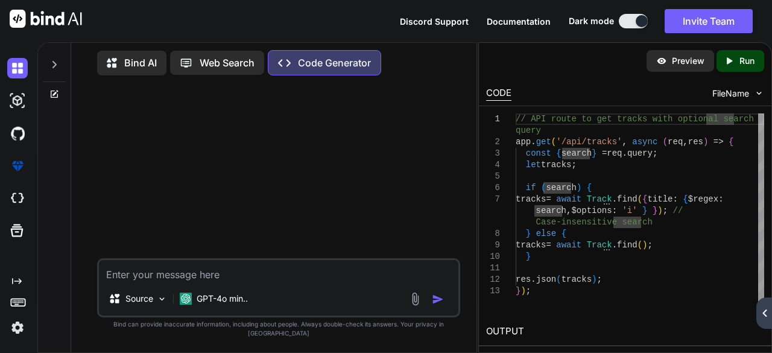
click at [458, 151] on div at bounding box center [280, 171] width 361 height 173
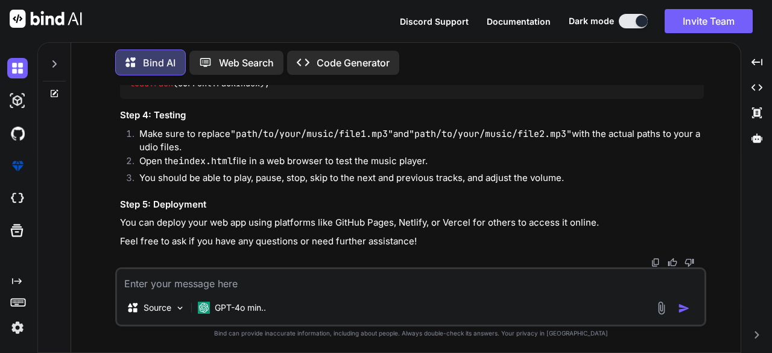
scroll to position [4477, 0]
click at [758, 136] on icon at bounding box center [757, 137] width 11 height 9
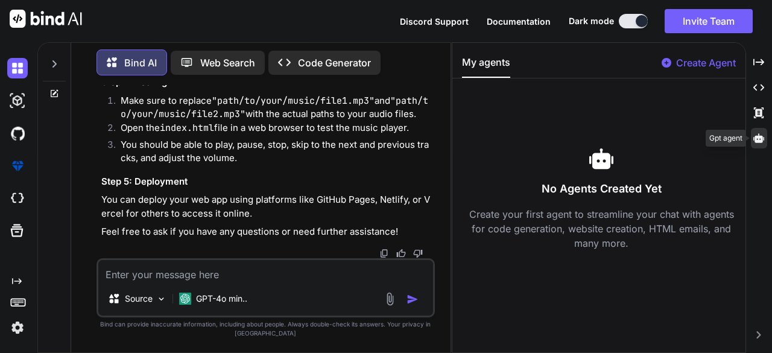
scroll to position [4831, 0]
click at [760, 144] on div at bounding box center [759, 138] width 16 height 21
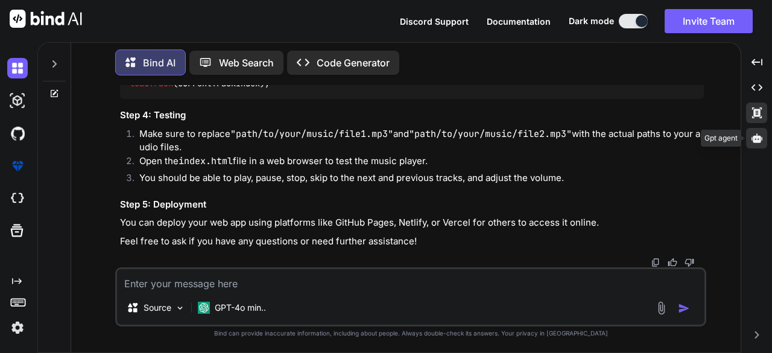
click at [755, 119] on div "Created with Pixso." at bounding box center [756, 113] width 21 height 21
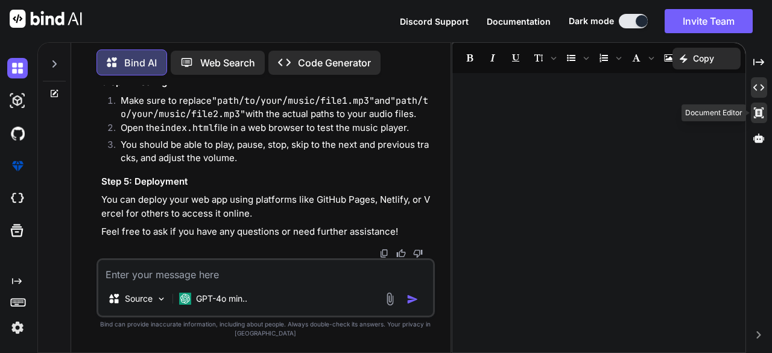
click at [766, 90] on div "Created with Pixso." at bounding box center [759, 87] width 16 height 21
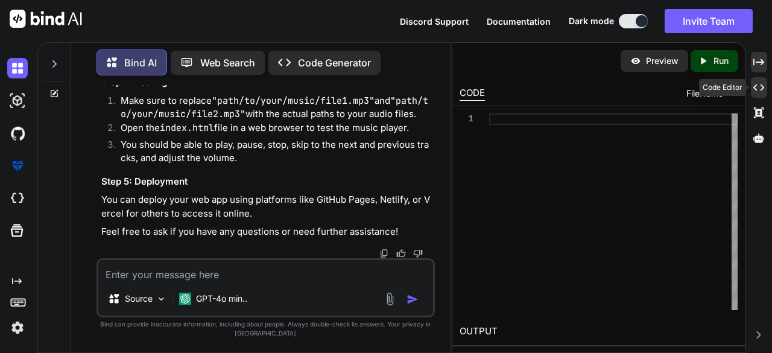
click at [761, 68] on div "Created with Pixso." at bounding box center [759, 62] width 16 height 21
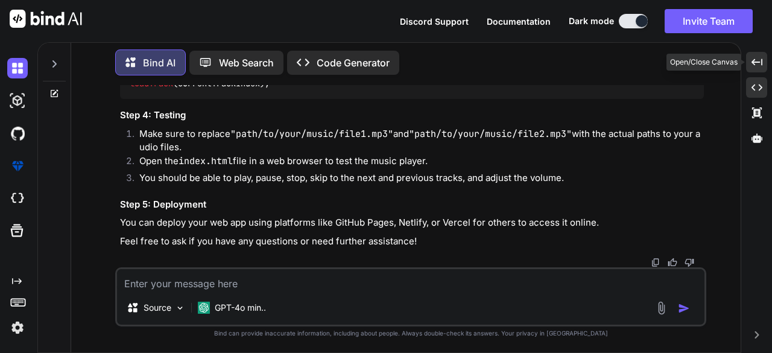
click at [765, 92] on div "Created with Pixso." at bounding box center [756, 87] width 21 height 21
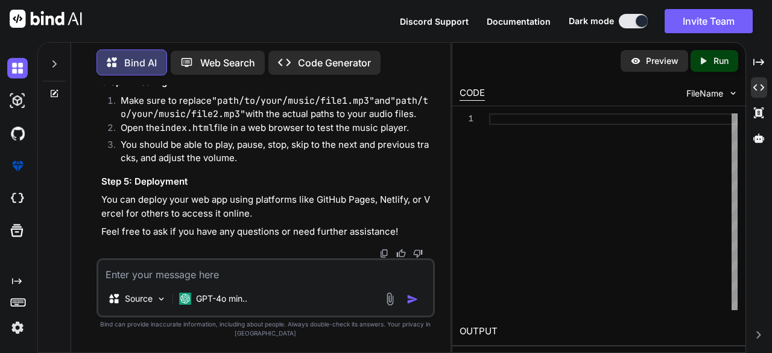
scroll to position [4873, 0]
click at [150, 286] on div "Source" at bounding box center [137, 298] width 68 height 24
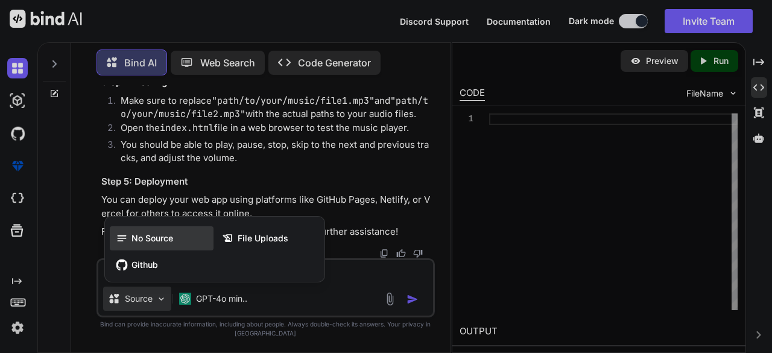
click at [153, 243] on span "No Source" at bounding box center [152, 238] width 42 height 12
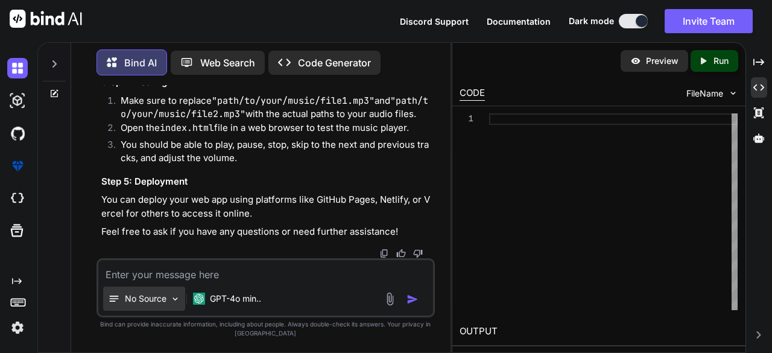
click at [136, 300] on p "No Source" at bounding box center [146, 299] width 42 height 12
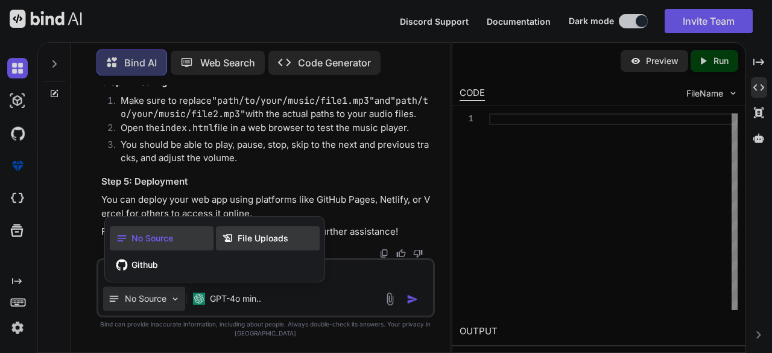
click at [241, 234] on span "File Uploads" at bounding box center [263, 238] width 51 height 12
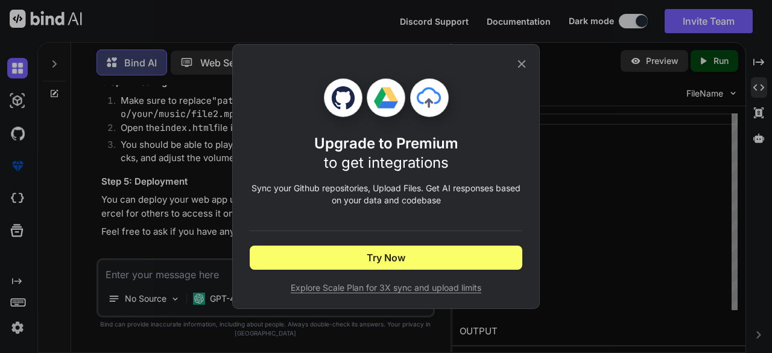
click at [525, 67] on icon at bounding box center [522, 64] width 8 height 8
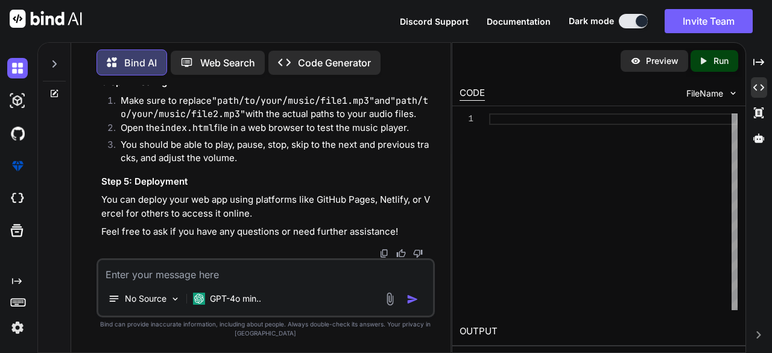
click at [393, 305] on img at bounding box center [390, 299] width 14 height 14
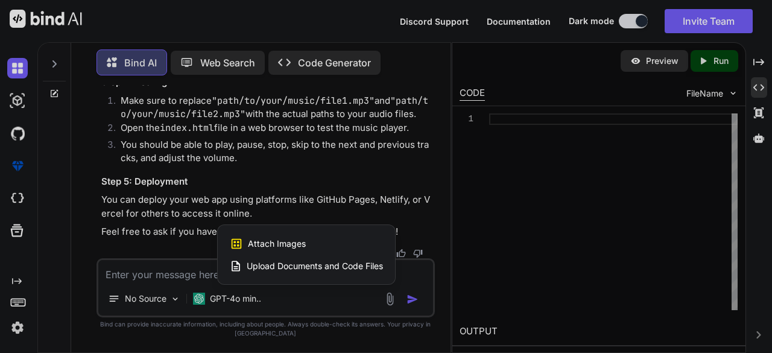
click at [259, 265] on span "Upload Documents and Code Files" at bounding box center [315, 266] width 136 height 12
type textarea "x"
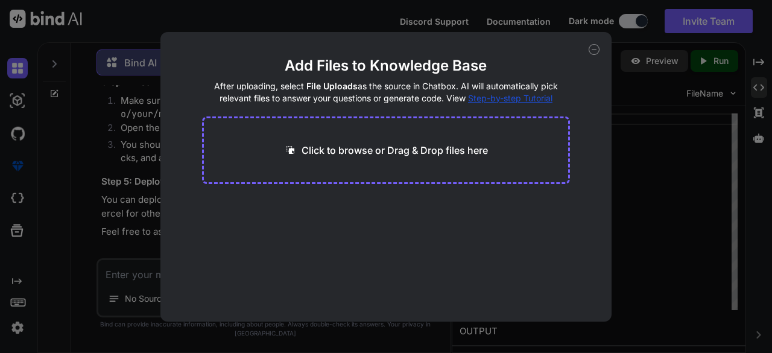
click at [308, 144] on p "Click to browse or Drag & Drop files here" at bounding box center [395, 150] width 186 height 14
click at [595, 49] on icon at bounding box center [594, 49] width 4 height 0
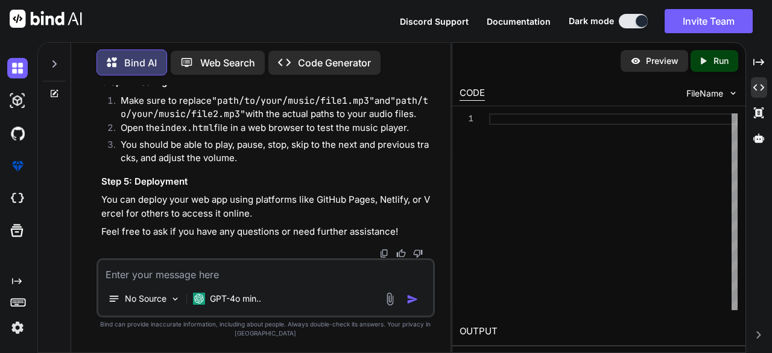
click at [150, 274] on textarea at bounding box center [265, 271] width 335 height 22
type textarea "what are the frontend , backend,middleware for a music app"
click at [417, 303] on img "button" at bounding box center [413, 299] width 12 height 12
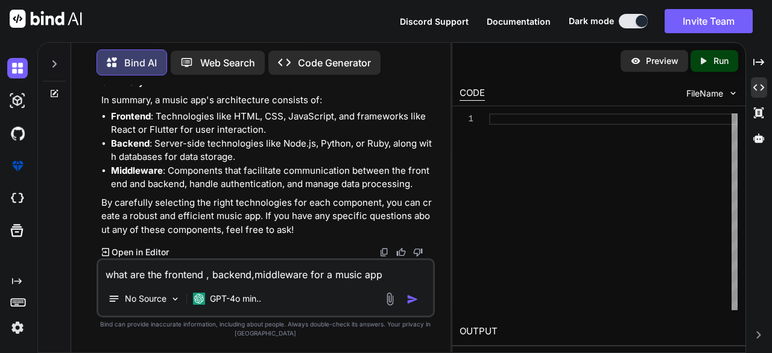
scroll to position [5909, 0]
click at [331, 264] on textarea "what are the frontend , backend,middleware for a music app" at bounding box center [265, 271] width 335 height 22
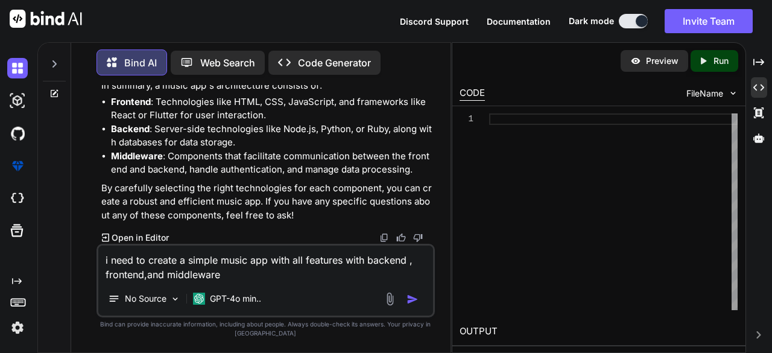
type textarea "i need to create a simple music app with all features with backend , frontend,a…"
click at [411, 304] on img "button" at bounding box center [413, 299] width 12 height 12
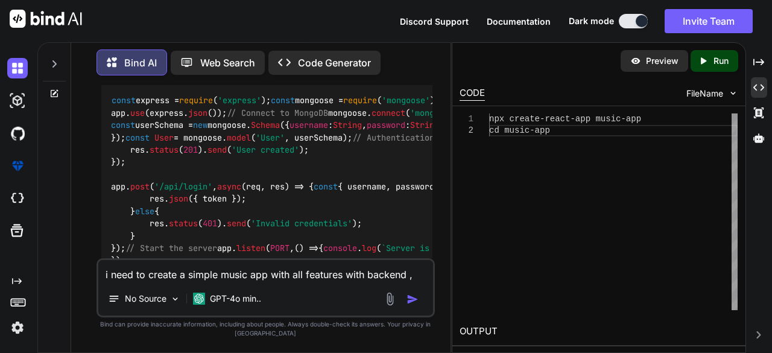
scroll to position [6232, 0]
click at [239, 267] on textarea "i need to create a simple music app with all features with backend , frontend,a…" at bounding box center [265, 271] width 335 height 22
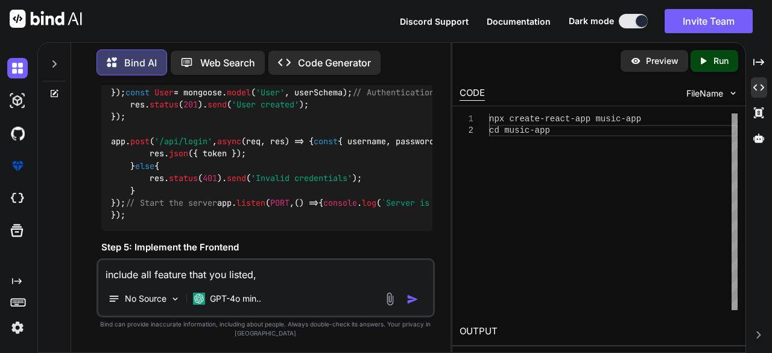
scroll to position [6276, 0]
type textarea "include all feature that you listed,"
click at [324, 57] on p "Code Generator" at bounding box center [334, 62] width 73 height 14
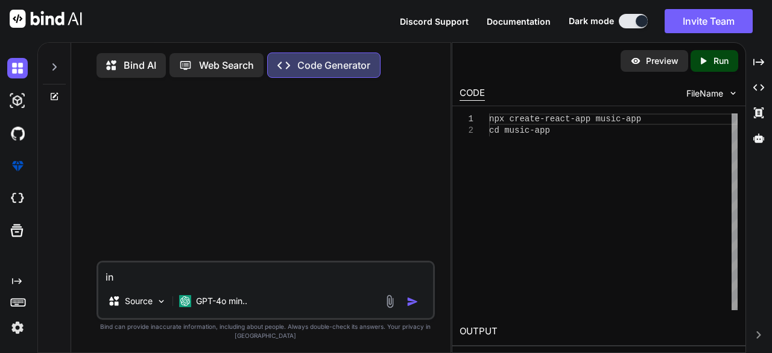
type textarea "i"
type textarea "create a frontend for the music app with all features"
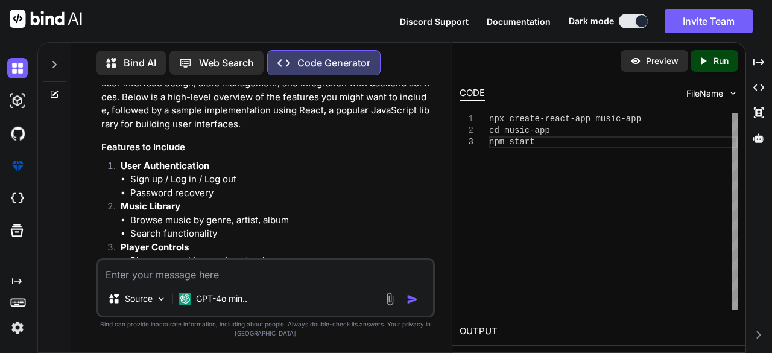
scroll to position [98, 0]
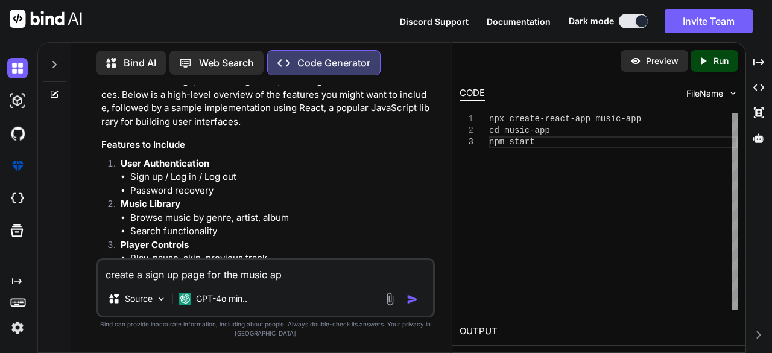
type textarea "create a sign up page for the music app"
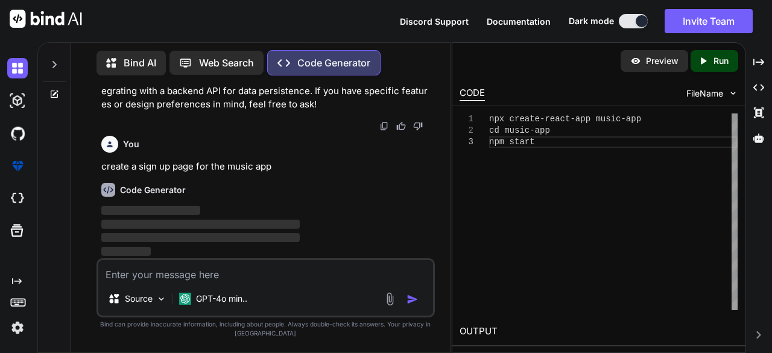
scroll to position [2573, 0]
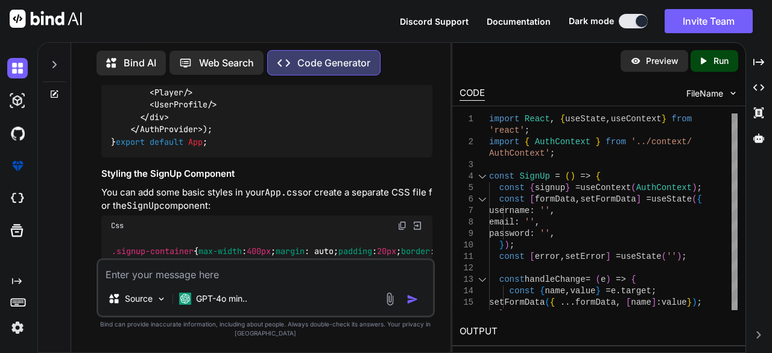
click at [475, 187] on div "5" at bounding box center [475, 187] width 30 height 11
click at [703, 68] on div "Created with Pixso. Run" at bounding box center [715, 61] width 48 height 22
click at [727, 90] on div "FileName" at bounding box center [712, 93] width 52 height 12
click at [696, 90] on span "FileName" at bounding box center [704, 93] width 37 height 12
